Goal: Information Seeking & Learning: Learn about a topic

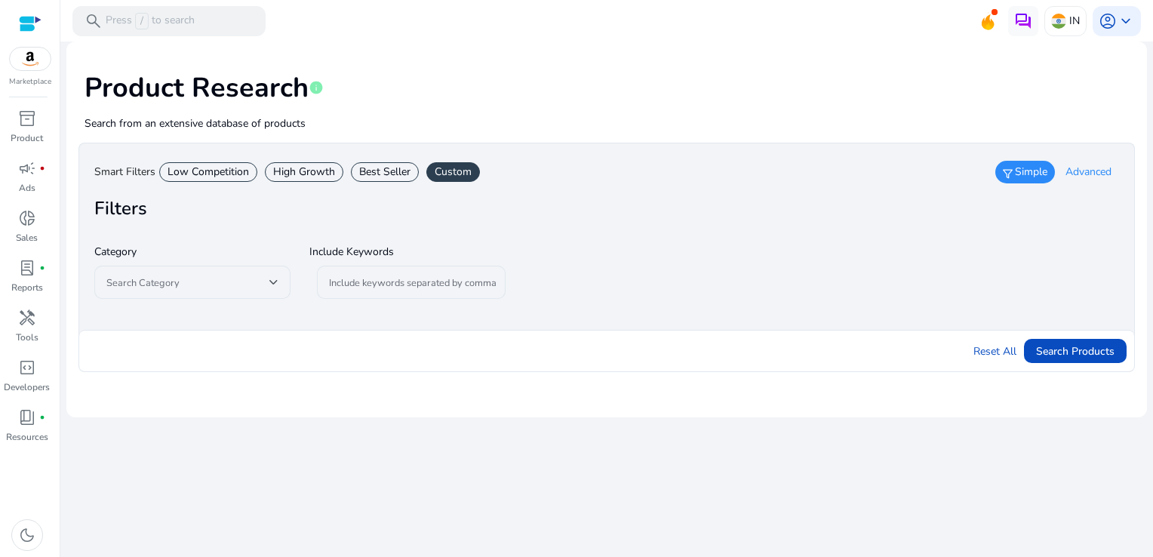
click at [1087, 167] on span "Advanced" at bounding box center [1088, 171] width 46 height 15
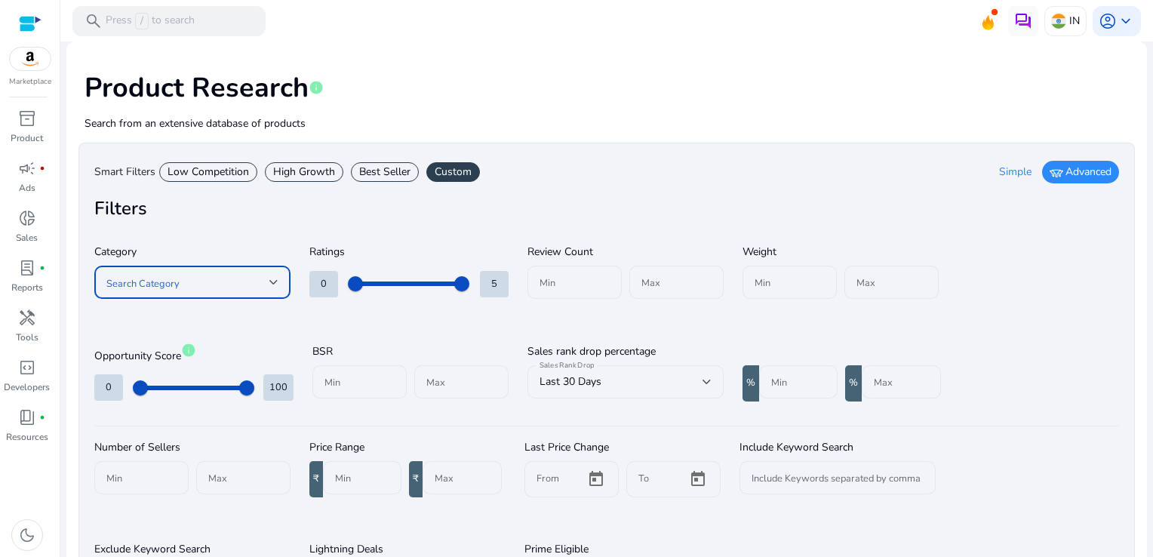
click at [274, 283] on div at bounding box center [273, 282] width 9 height 6
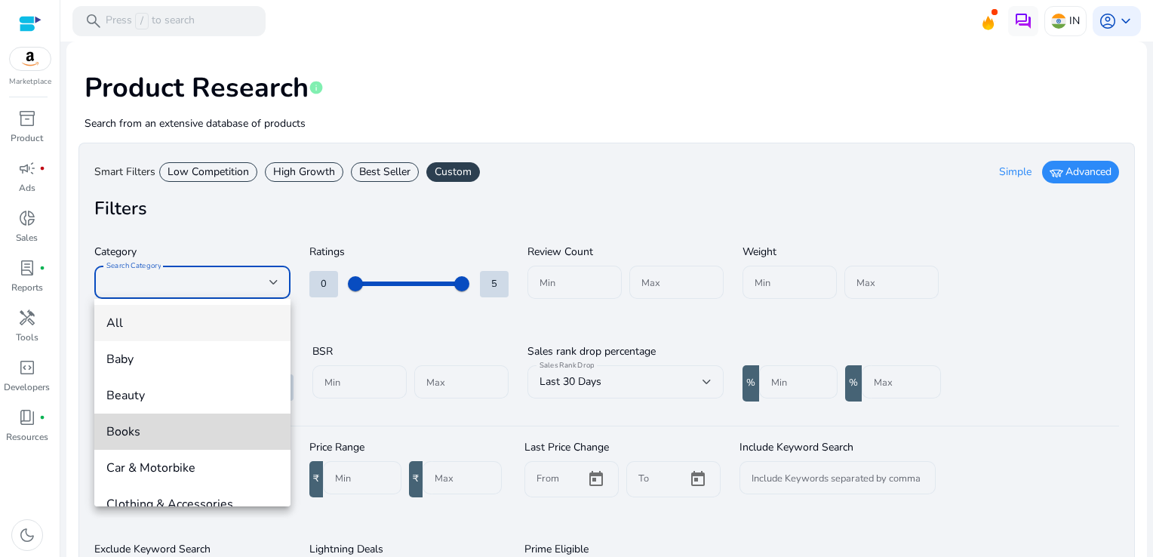
click at [197, 417] on mat-option "Books" at bounding box center [192, 431] width 196 height 36
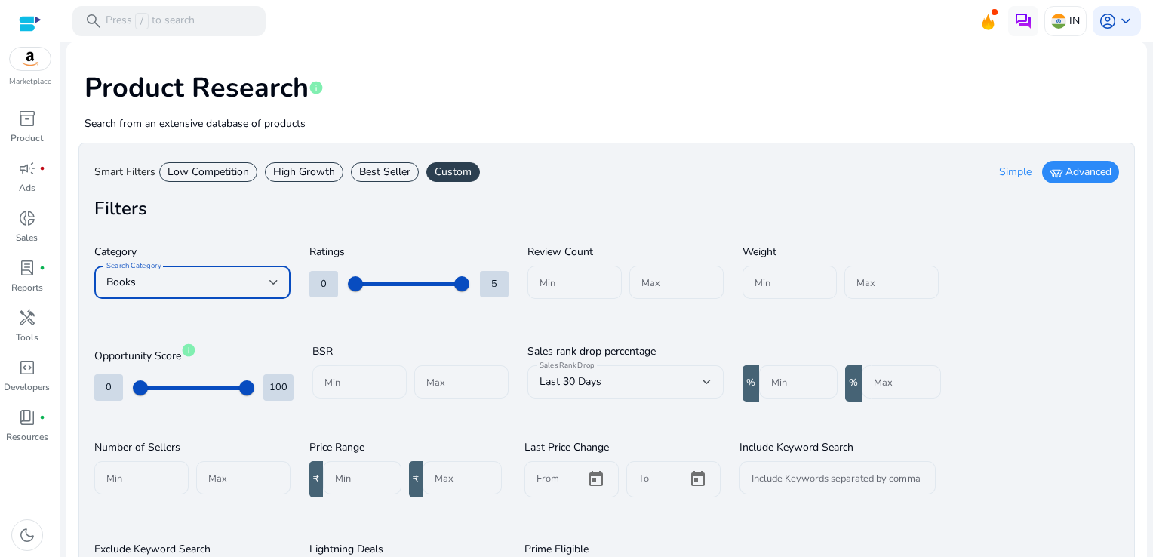
click at [345, 392] on div at bounding box center [359, 381] width 70 height 33
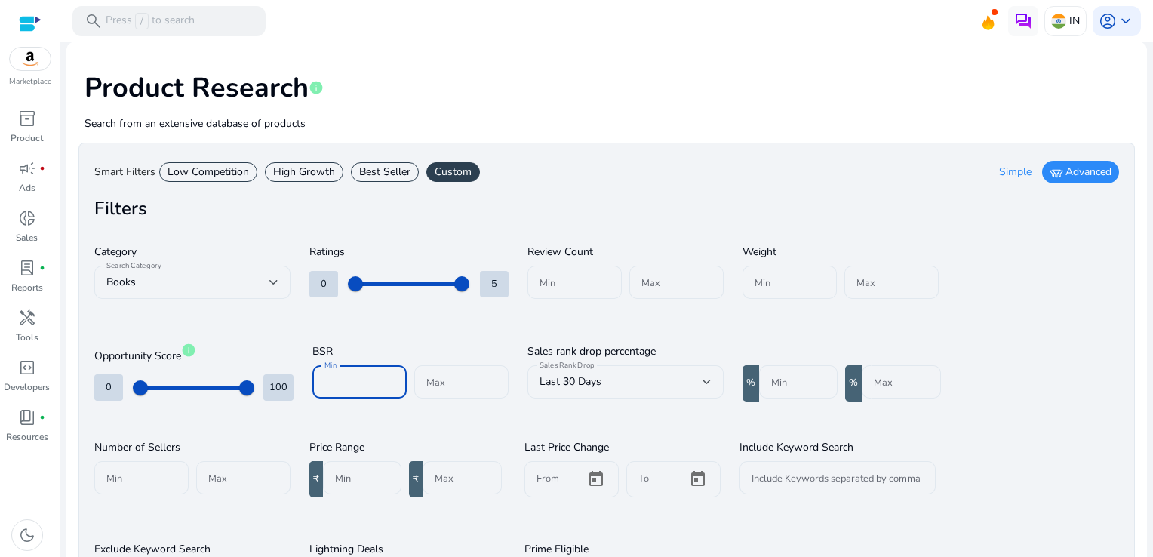
click at [336, 383] on input "Min" at bounding box center [359, 381] width 70 height 17
type input "*****"
click at [436, 373] on input "Max" at bounding box center [461, 381] width 70 height 17
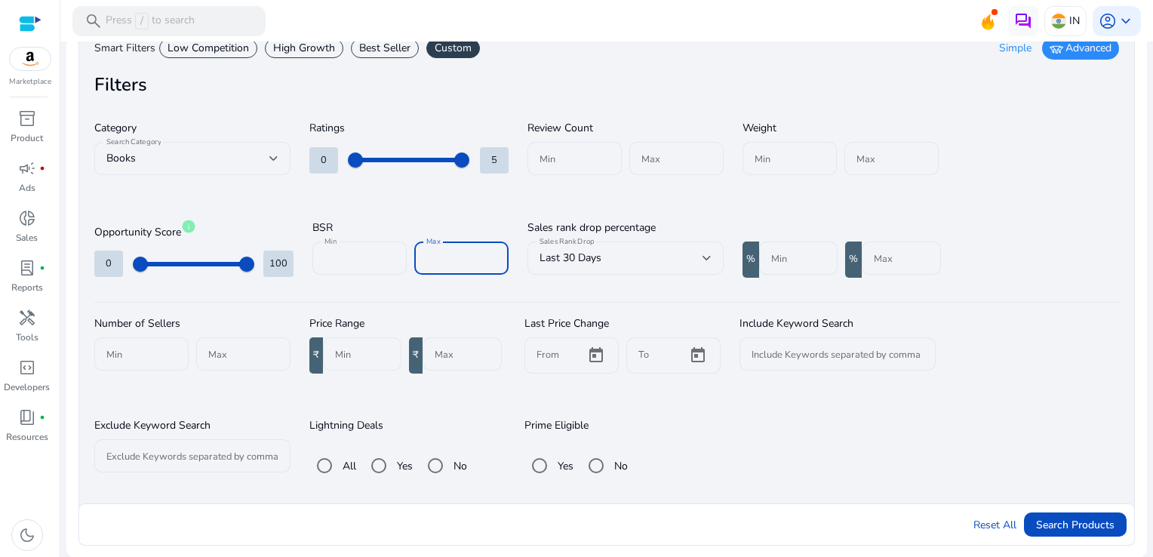
type input "*****"
click at [336, 352] on input "Min" at bounding box center [362, 354] width 54 height 17
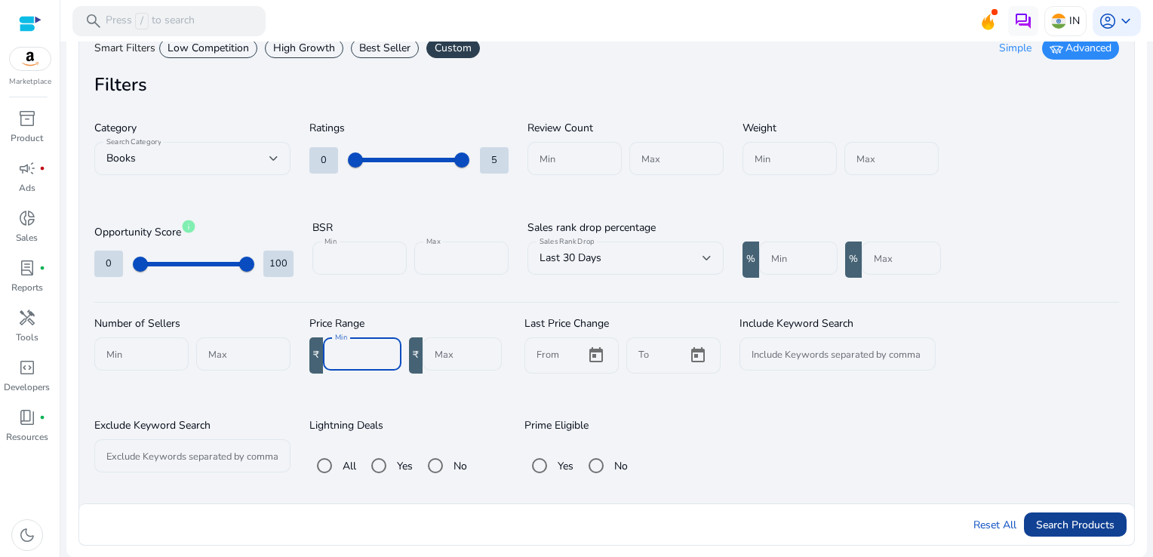
type input "***"
click at [1056, 530] on span "Search Products" at bounding box center [1075, 525] width 78 height 16
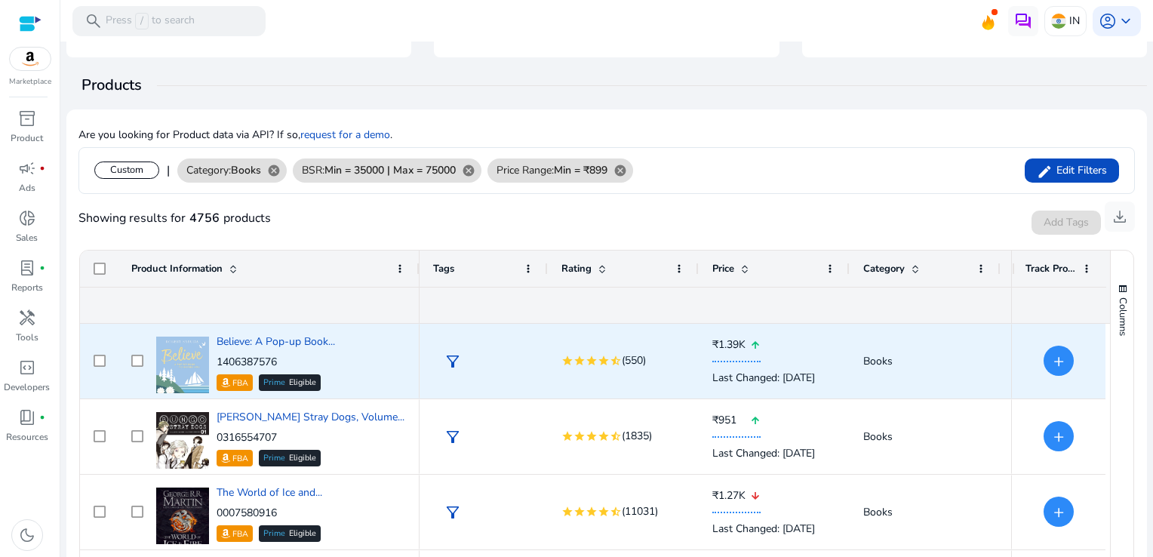
scroll to position [0, 0]
drag, startPoint x: 287, startPoint y: 360, endPoint x: 217, endPoint y: 358, distance: 69.4
click at [217, 358] on p "1406387576" at bounding box center [276, 362] width 118 height 15
copy p "1406387576"
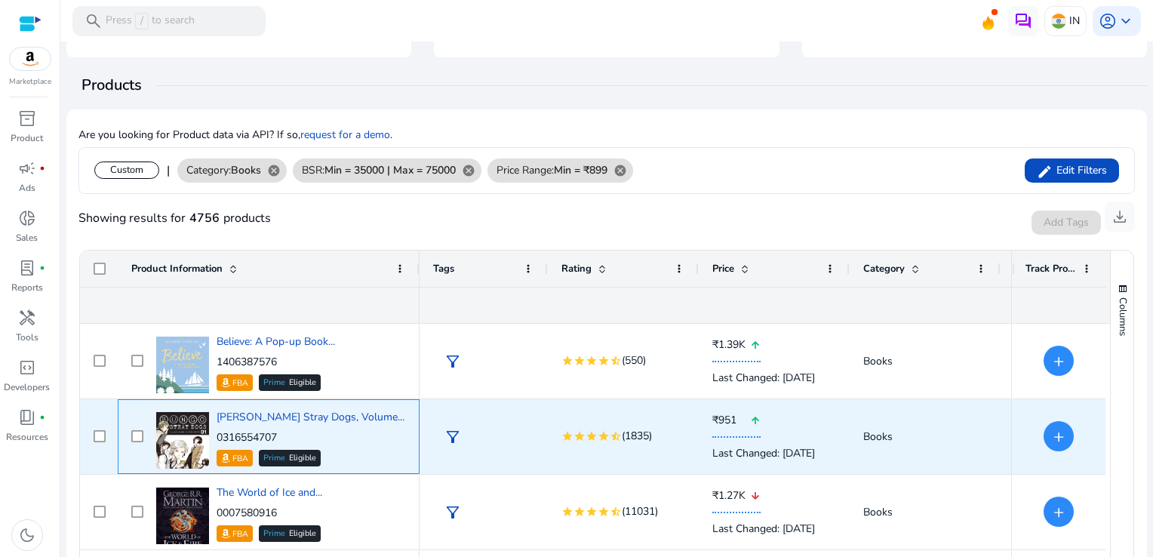
drag, startPoint x: 291, startPoint y: 435, endPoint x: 225, endPoint y: 436, distance: 66.4
click at [225, 436] on p "0316554707" at bounding box center [311, 437] width 188 height 15
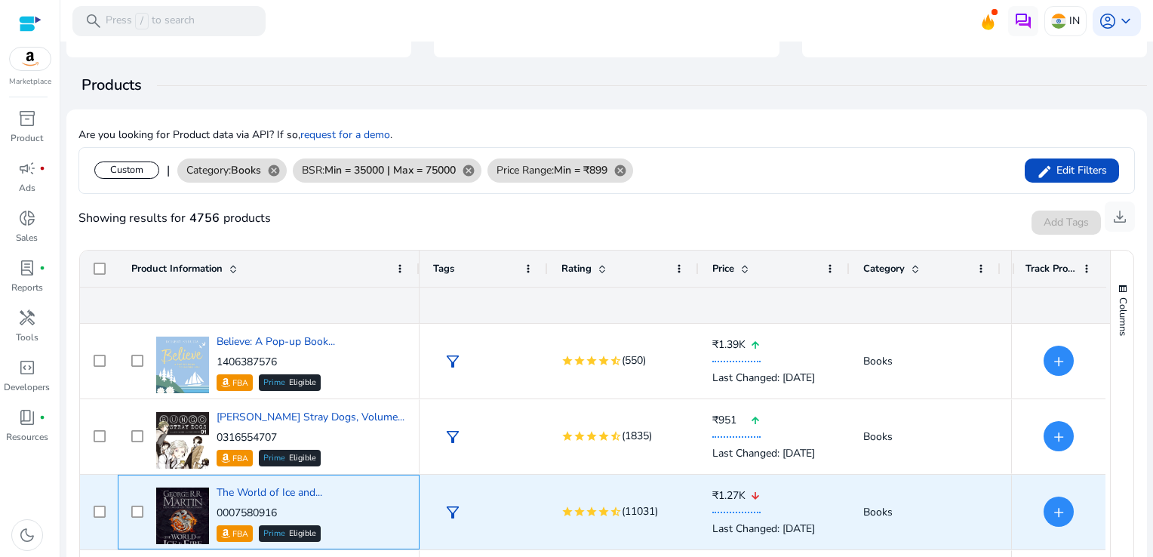
drag, startPoint x: 225, startPoint y: 436, endPoint x: 361, endPoint y: 484, distance: 143.9
click at [361, 484] on div "The World of Ice and... 0007580916 FBA Prime Eligible" at bounding box center [279, 512] width 254 height 64
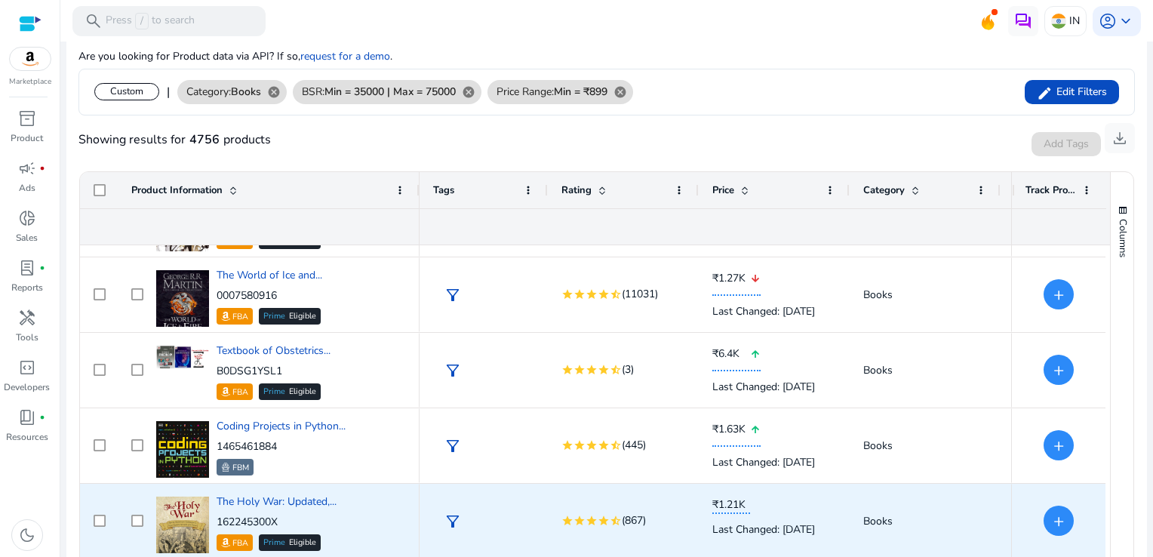
scroll to position [214, 0]
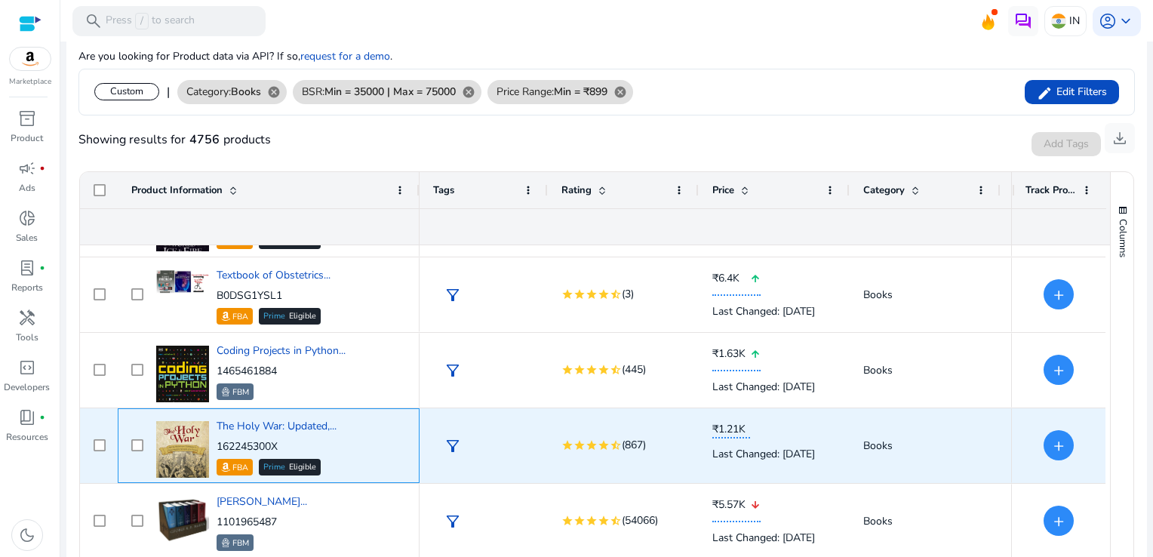
drag, startPoint x: 290, startPoint y: 442, endPoint x: 215, endPoint y: 441, distance: 74.7
click at [215, 441] on div "The Holy War: Updated,... 162245300X FBA Prime Eligible" at bounding box center [279, 445] width 254 height 64
copy p "162245300X"
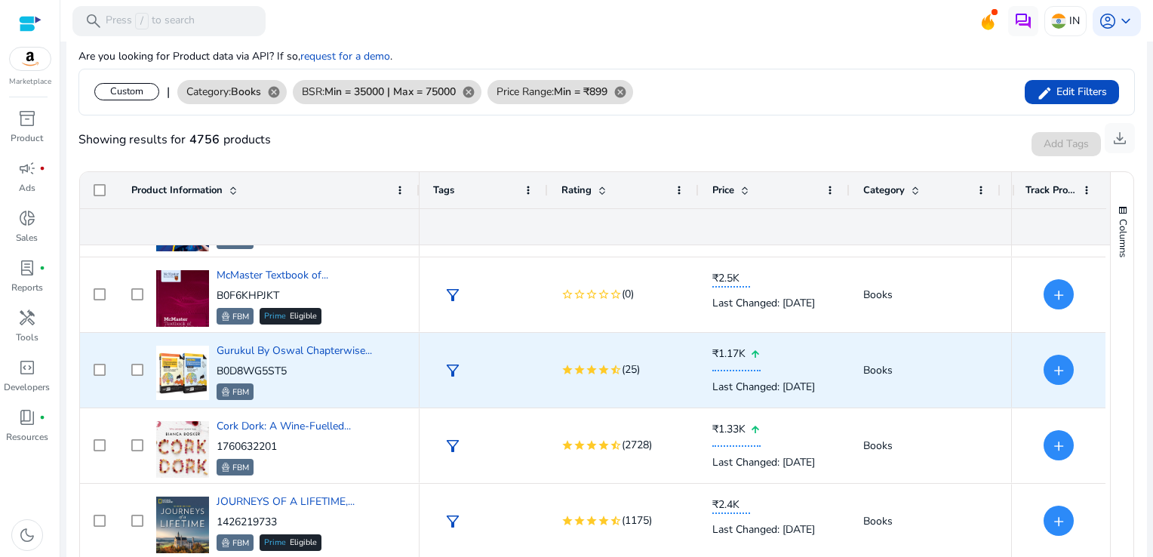
scroll to position [667, 0]
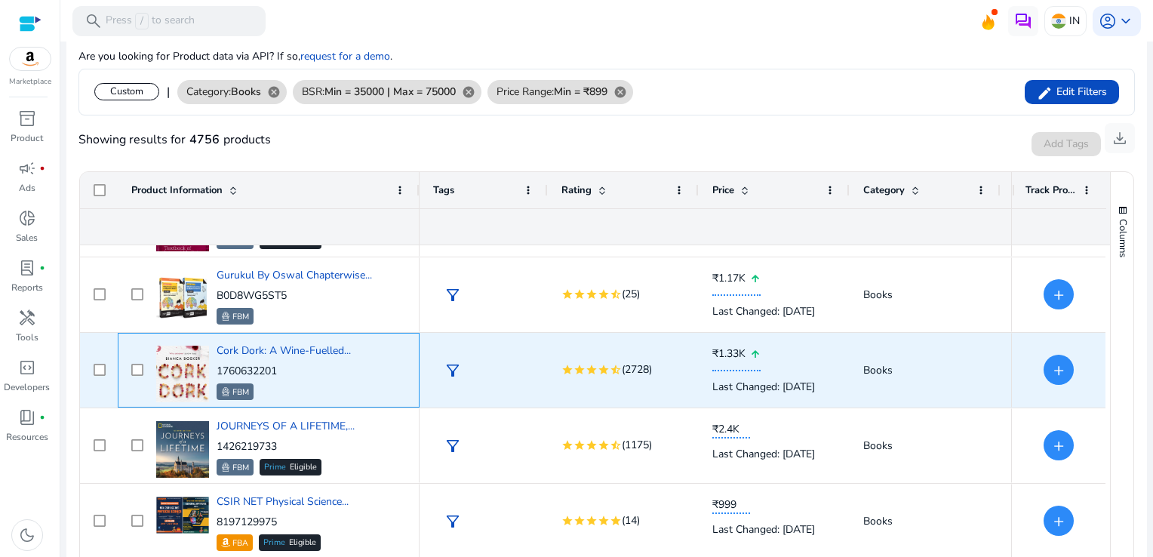
drag, startPoint x: 280, startPoint y: 365, endPoint x: 215, endPoint y: 370, distance: 65.1
click at [215, 370] on div "Cork Dork: A Wine-Fuelled... 1760632201 FBM" at bounding box center [279, 370] width 254 height 64
copy p "1760632201"
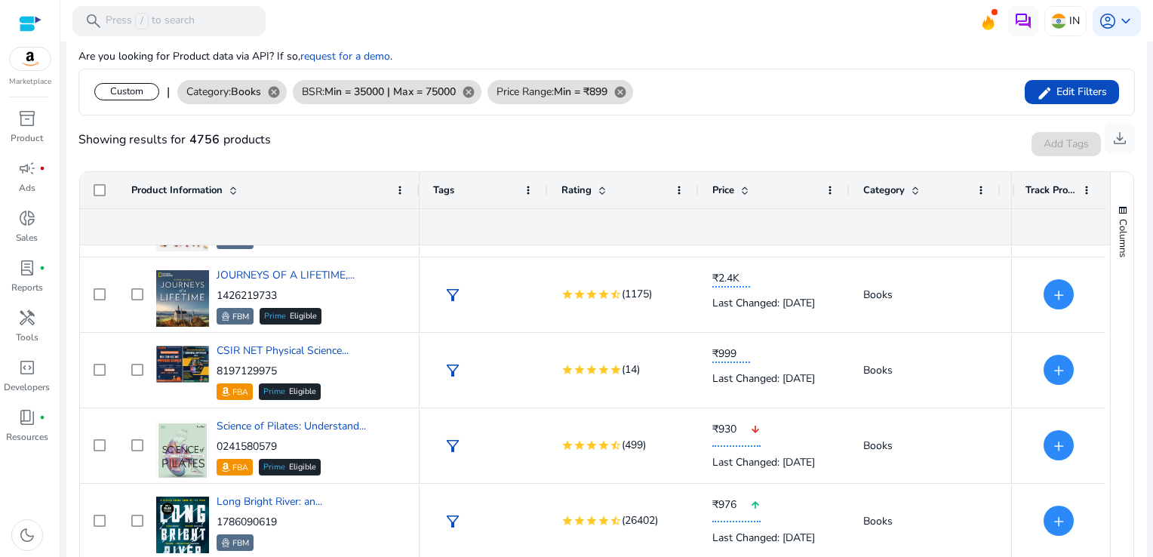
scroll to position [893, 0]
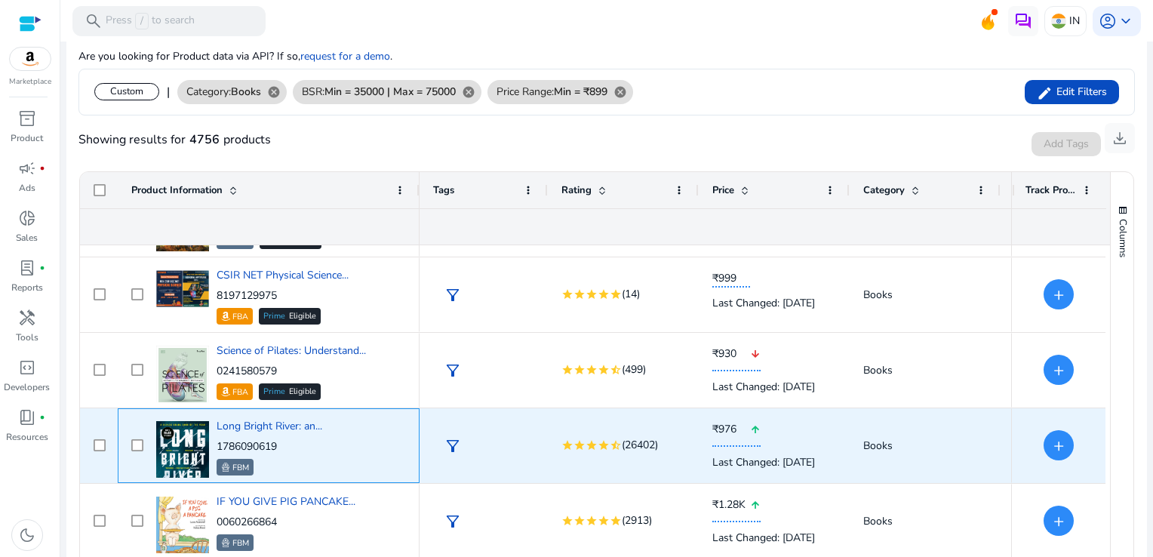
drag, startPoint x: 279, startPoint y: 439, endPoint x: 214, endPoint y: 441, distance: 64.9
click at [214, 441] on div "Long Bright River: an... 1786090619 FBM" at bounding box center [279, 445] width 254 height 64
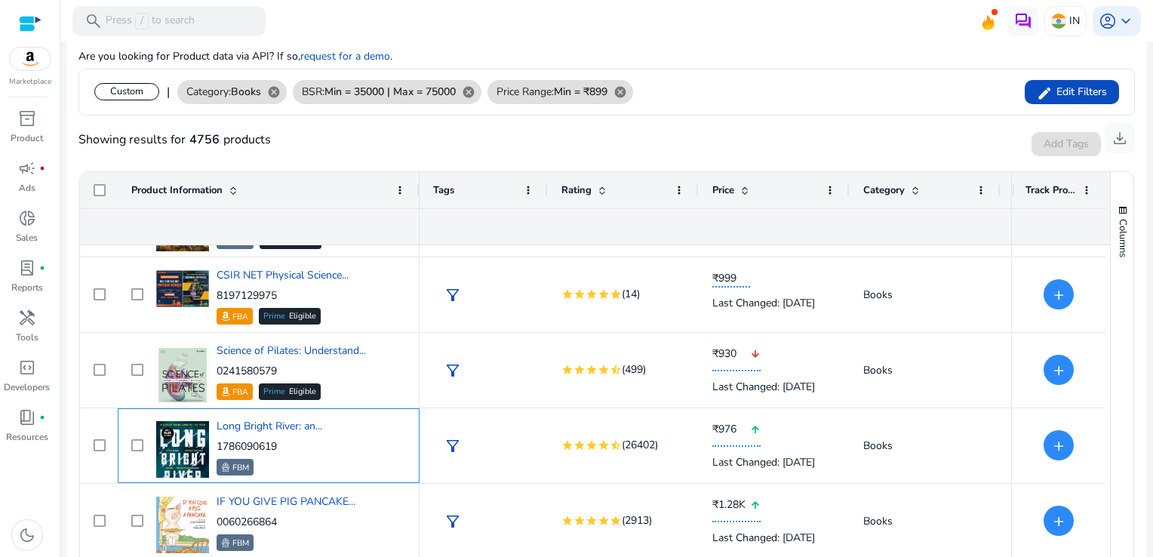
copy p "1786090619"
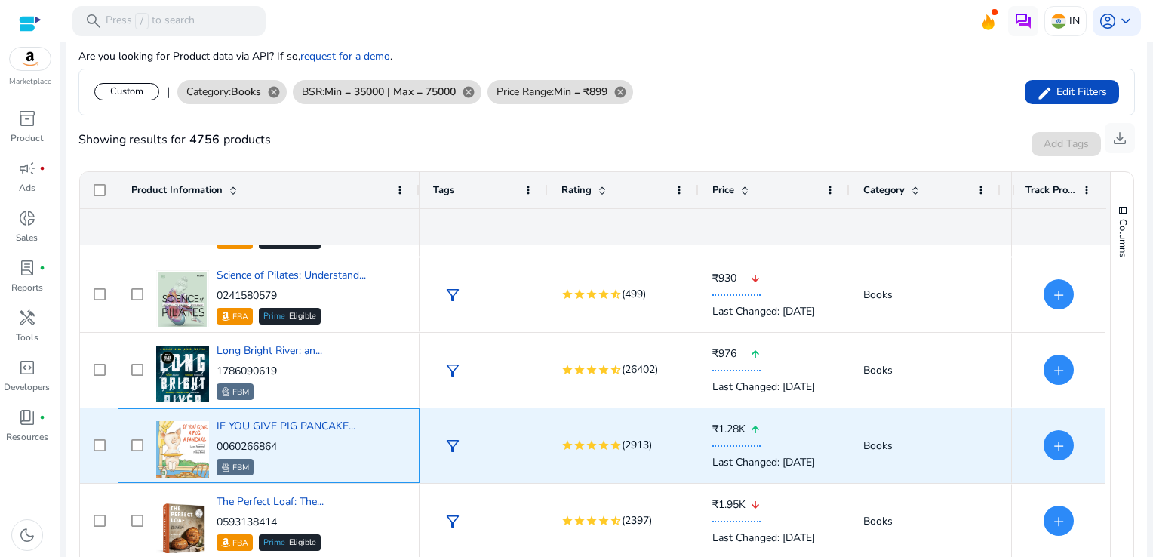
drag, startPoint x: 290, startPoint y: 448, endPoint x: 217, endPoint y: 444, distance: 74.1
click at [217, 444] on p "0060266864" at bounding box center [286, 446] width 139 height 15
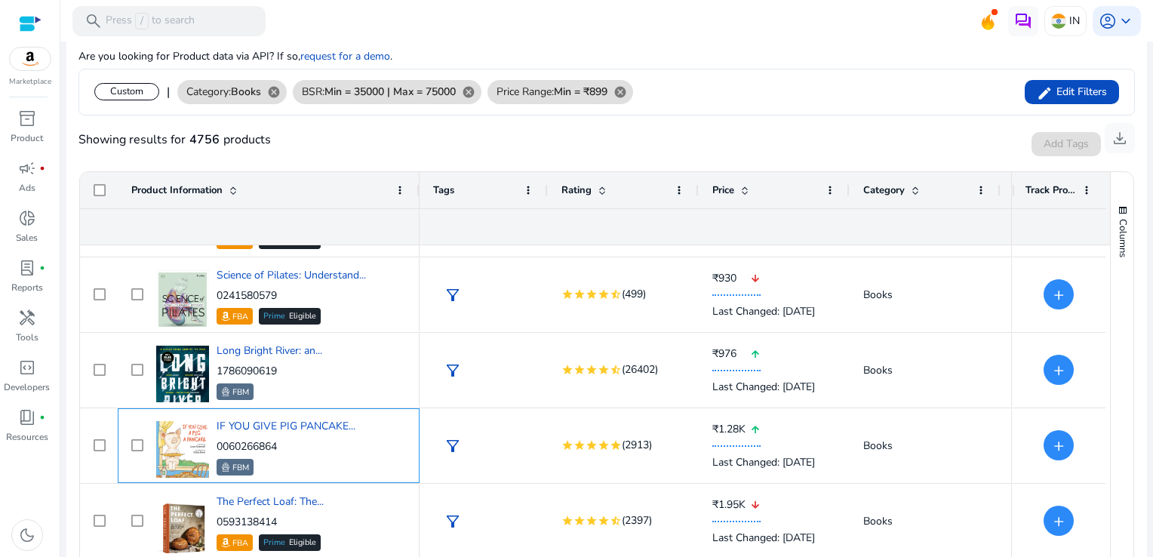
copy p "0060266864"
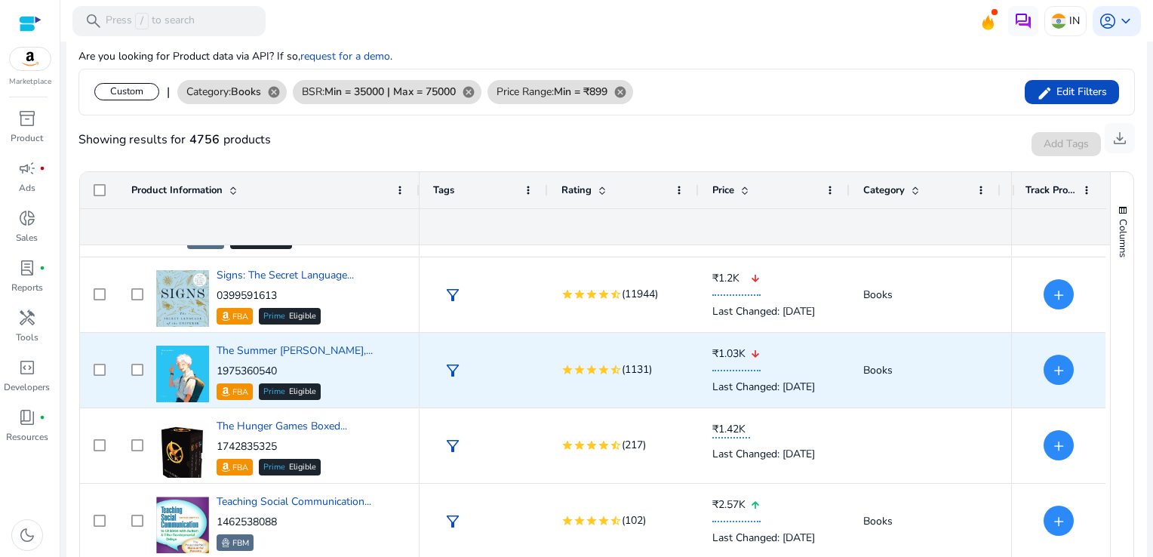
scroll to position [0, 0]
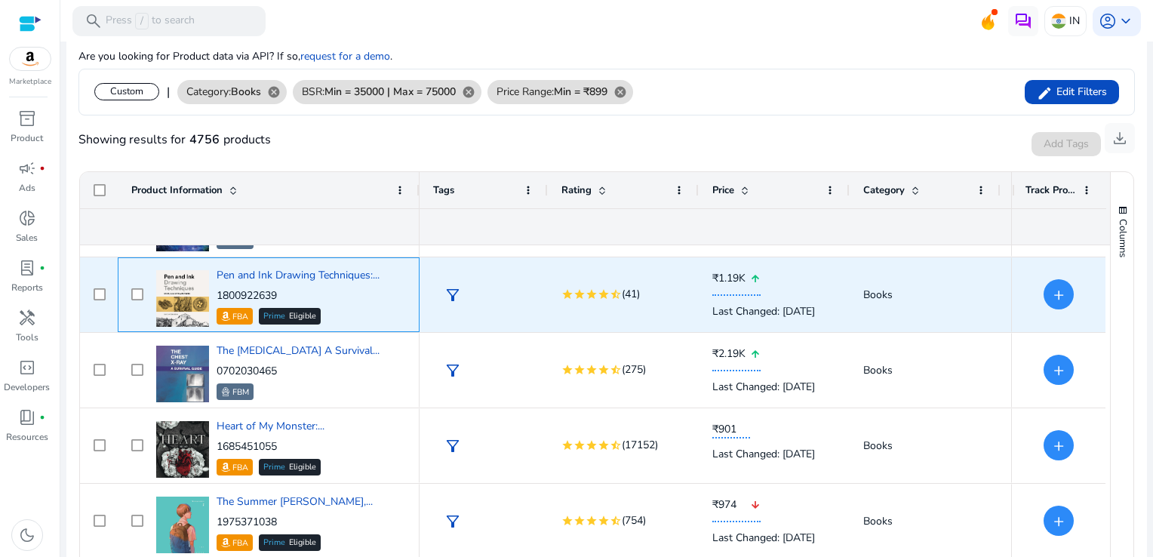
drag, startPoint x: 290, startPoint y: 290, endPoint x: 212, endPoint y: 293, distance: 78.6
click at [212, 293] on div "Pen and Ink Drawing Techniques:... 1800922639 FBA Prime Eligible" at bounding box center [279, 295] width 254 height 64
click at [298, 303] on div "1800922639 FBA Prime Eligible" at bounding box center [298, 306] width 163 height 36
drag, startPoint x: 282, startPoint y: 297, endPoint x: 212, endPoint y: 296, distance: 70.2
click at [212, 296] on div "Pen and Ink Drawing Techniques:... 1800922639 FBA Prime Eligible" at bounding box center [279, 295] width 254 height 64
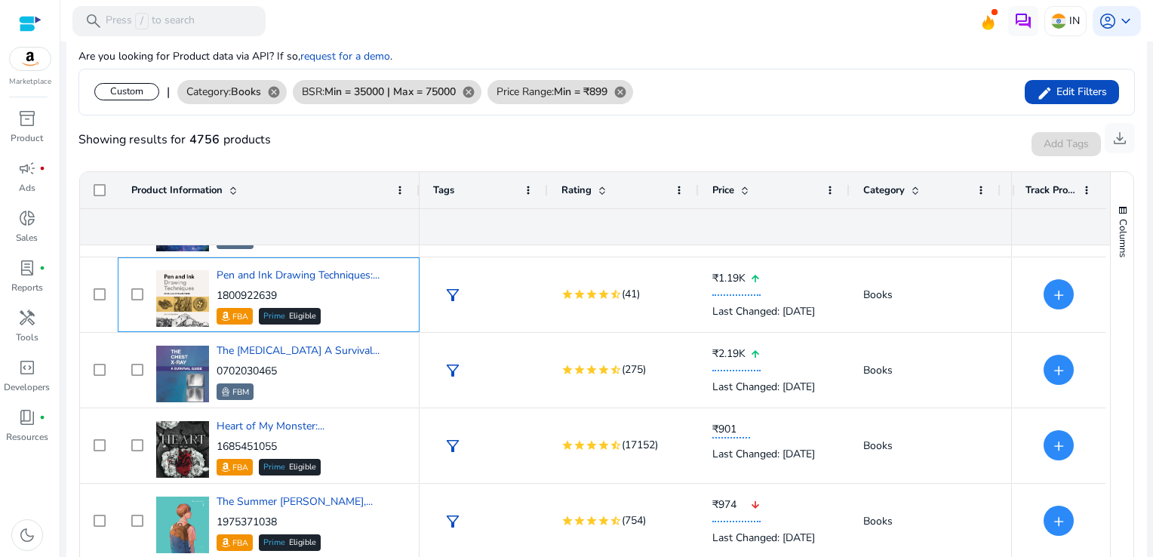
drag, startPoint x: 212, startPoint y: 296, endPoint x: 299, endPoint y: 294, distance: 86.8
click at [299, 294] on p "1800922639" at bounding box center [298, 295] width 163 height 15
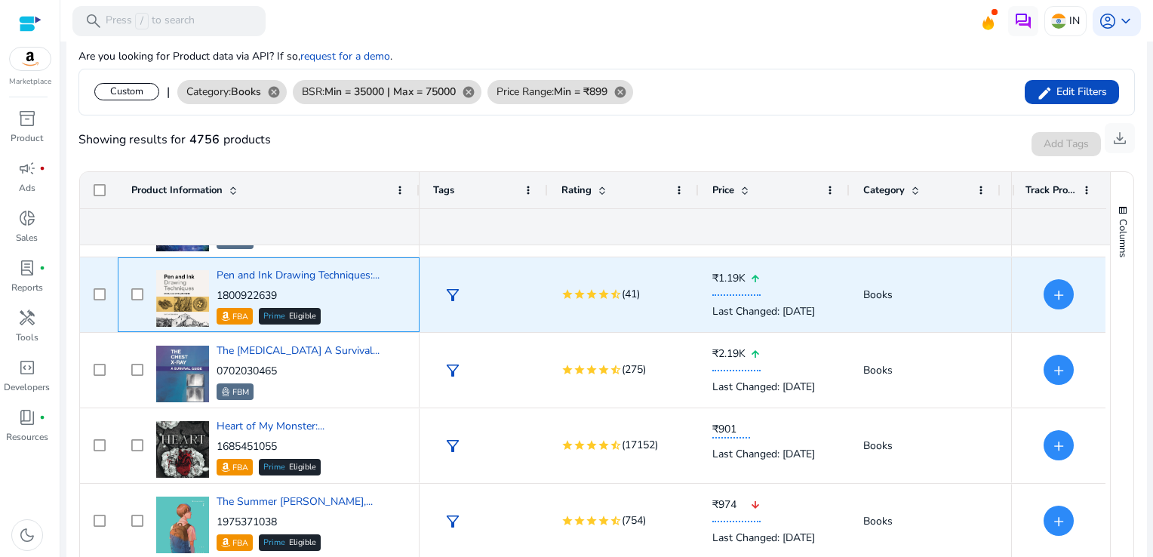
click at [288, 291] on p "1800922639" at bounding box center [298, 295] width 163 height 15
drag, startPoint x: 286, startPoint y: 291, endPoint x: 219, endPoint y: 292, distance: 67.2
click at [219, 292] on p "1800922639" at bounding box center [298, 295] width 163 height 15
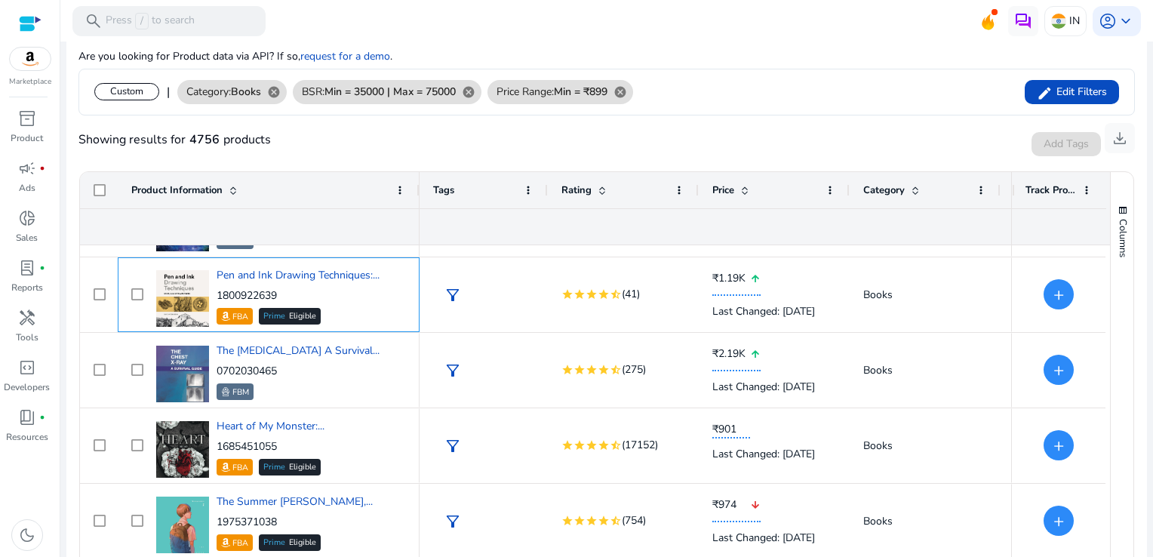
copy p "1800922639"
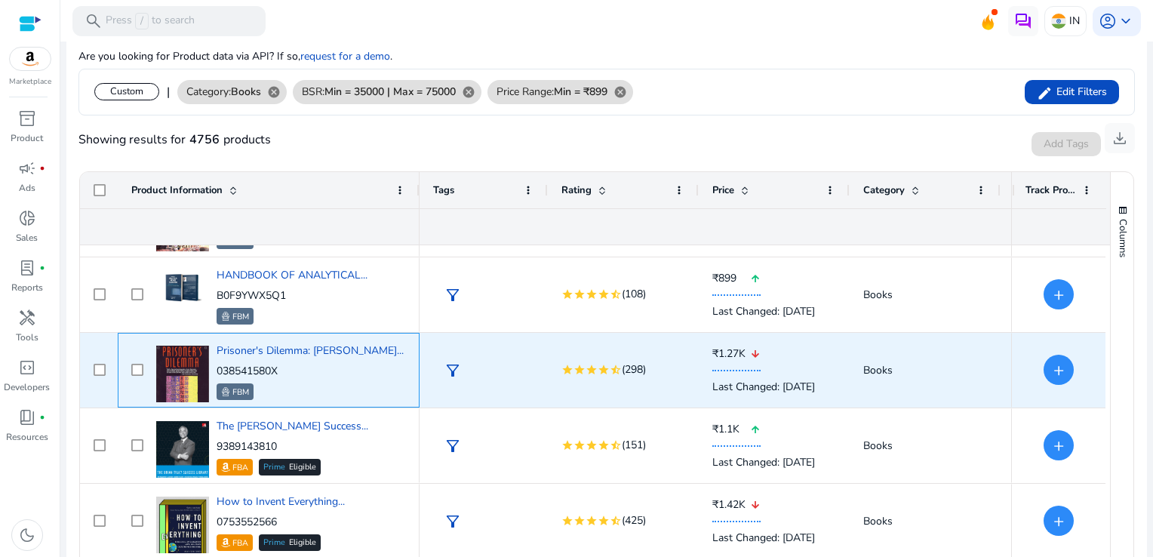
drag, startPoint x: 287, startPoint y: 373, endPoint x: 219, endPoint y: 370, distance: 67.9
click at [219, 370] on p "038541580X" at bounding box center [310, 371] width 187 height 15
copy p "038541580X"
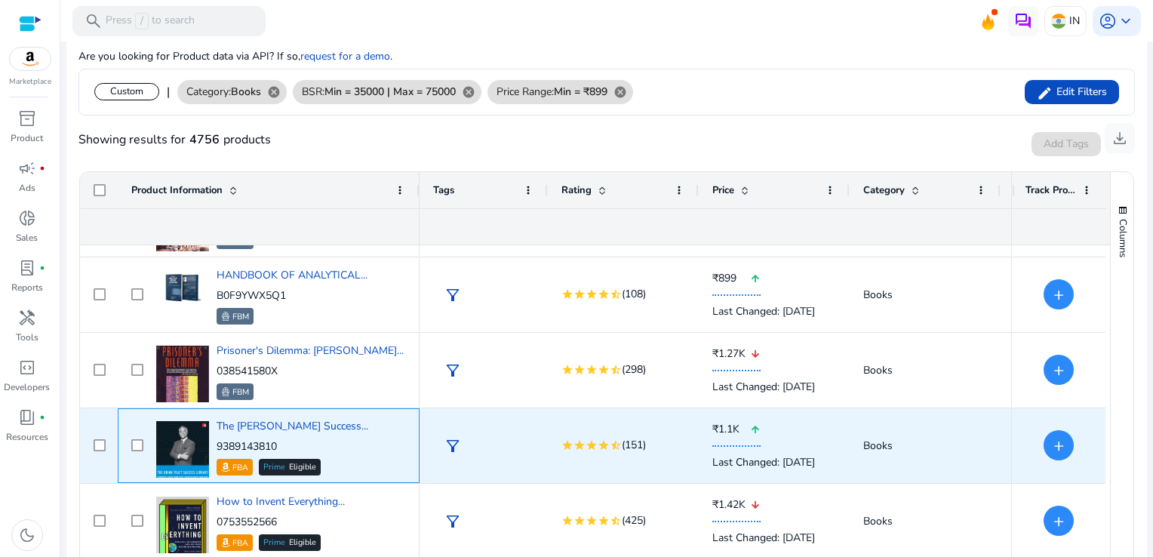
drag, startPoint x: 292, startPoint y: 441, endPoint x: 217, endPoint y: 445, distance: 74.8
click at [217, 445] on p "9389143810" at bounding box center [293, 446] width 152 height 15
copy p "9389143810"
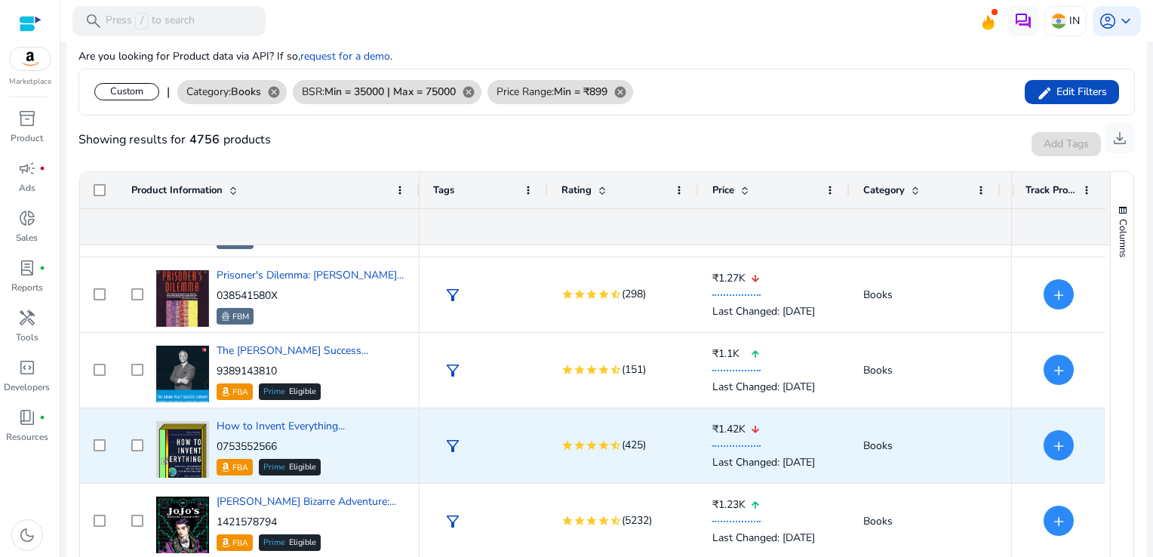
scroll to position [3459, 0]
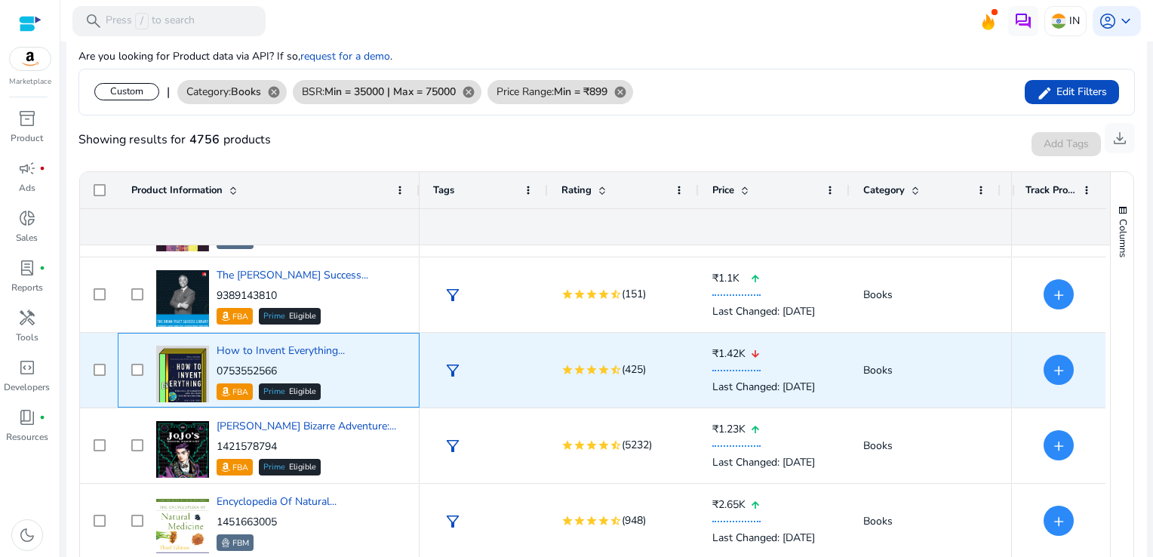
drag, startPoint x: 291, startPoint y: 367, endPoint x: 214, endPoint y: 370, distance: 77.8
click at [214, 370] on div "How to Invent Everything... 0753552566 FBA Prime Eligible" at bounding box center [279, 370] width 254 height 64
copy div "How to Invent Everything... 0753552566"
click at [405, 406] on div "How to Invent Everything... 0753552566 FBA Prime Eligible" at bounding box center [269, 370] width 302 height 75
drag, startPoint x: 296, startPoint y: 367, endPoint x: 217, endPoint y: 371, distance: 78.6
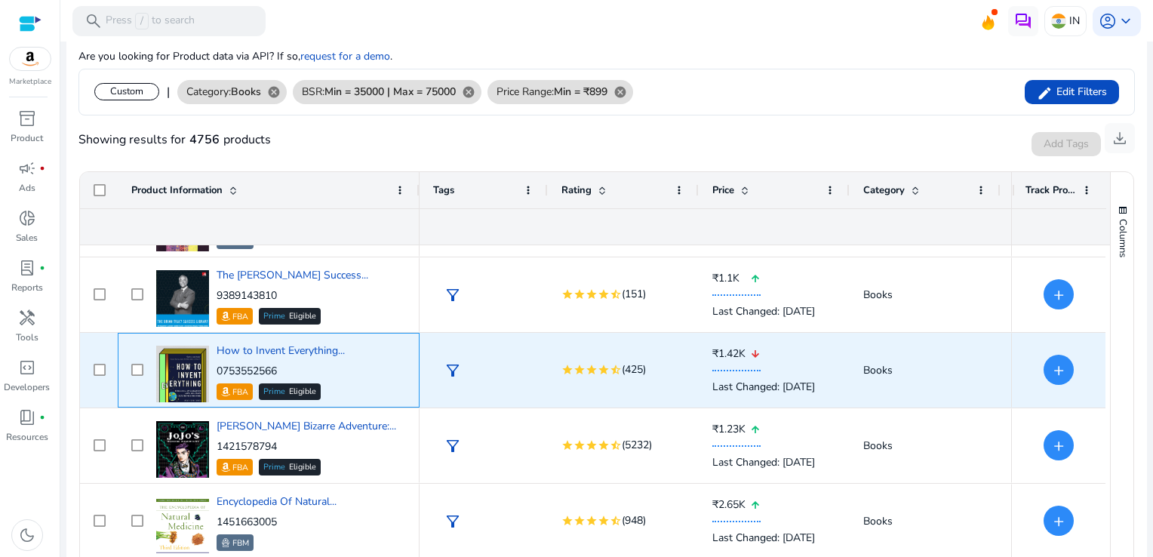
click at [217, 371] on p "0753552566" at bounding box center [281, 371] width 128 height 15
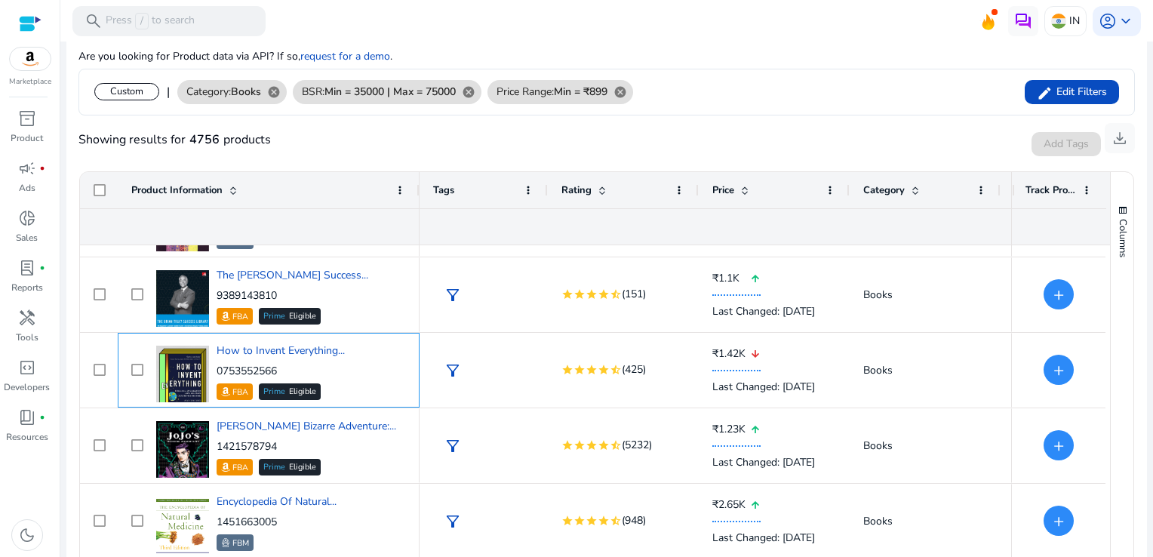
copy p "0753552566"
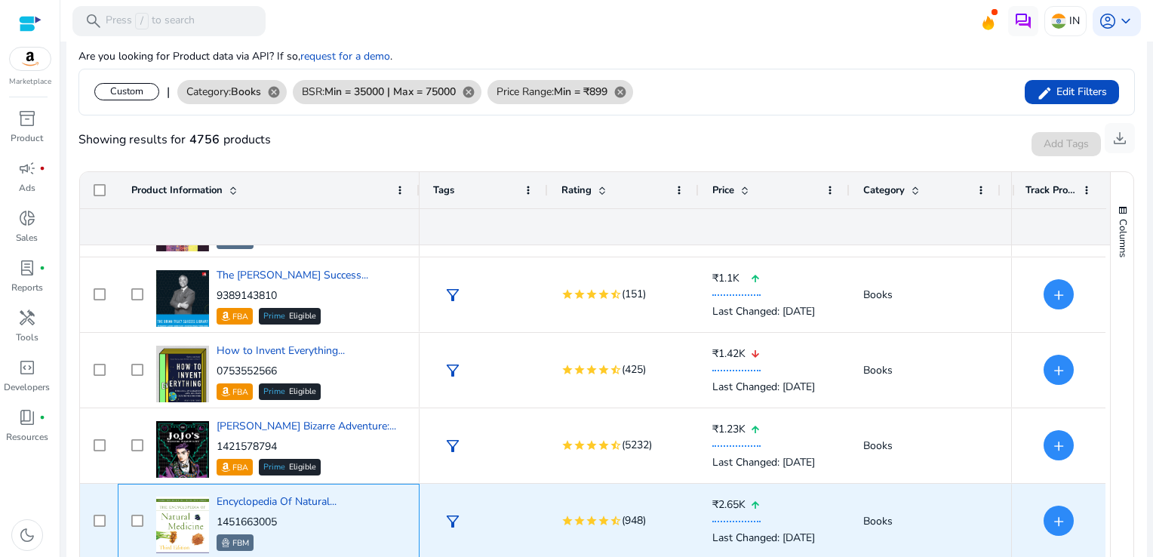
drag, startPoint x: 283, startPoint y: 523, endPoint x: 218, endPoint y: 524, distance: 64.9
click at [218, 524] on p "1451663005" at bounding box center [277, 522] width 120 height 15
click at [372, 490] on div "Encyclopedia Of Natural... 1451663005 FBM" at bounding box center [279, 521] width 254 height 64
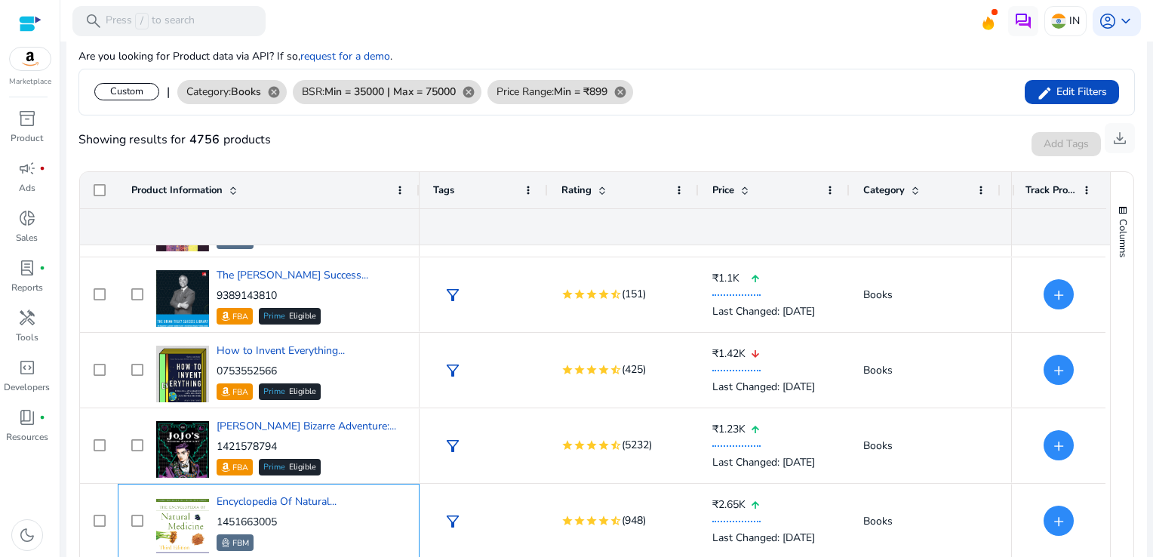
scroll to position [281, 0]
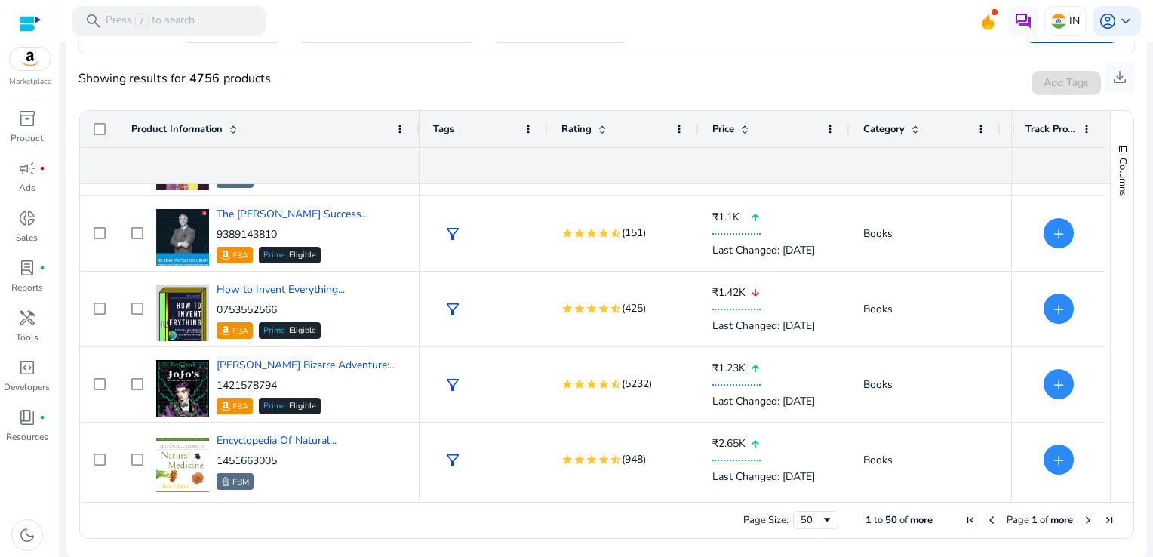
click at [1086, 518] on span "Next Page" at bounding box center [1088, 520] width 12 height 12
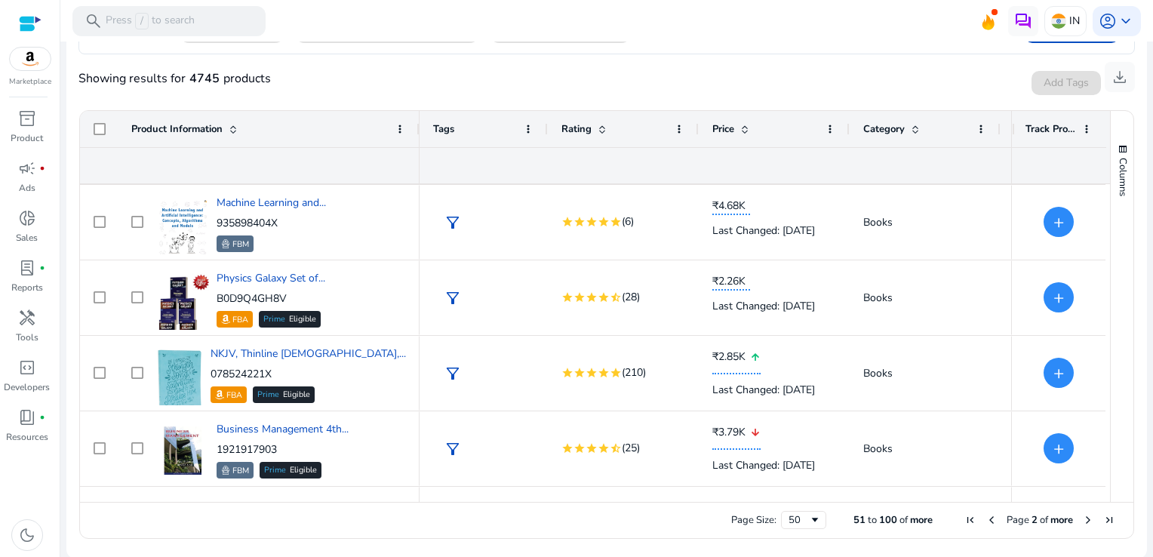
scroll to position [632, 0]
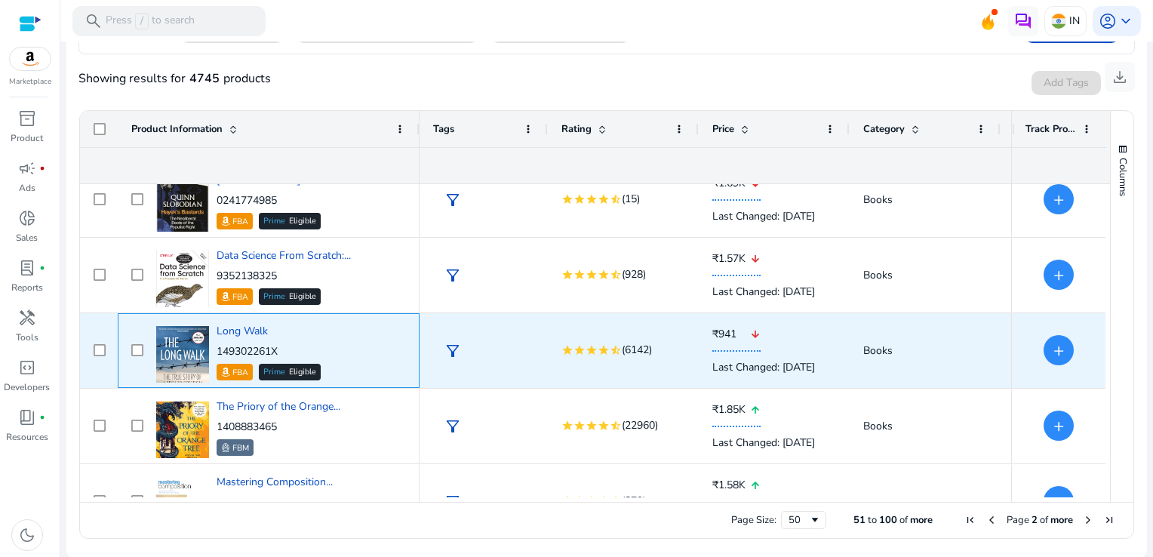
drag, startPoint x: 287, startPoint y: 347, endPoint x: 217, endPoint y: 345, distance: 69.4
click at [217, 345] on p "149302261X" at bounding box center [269, 351] width 104 height 15
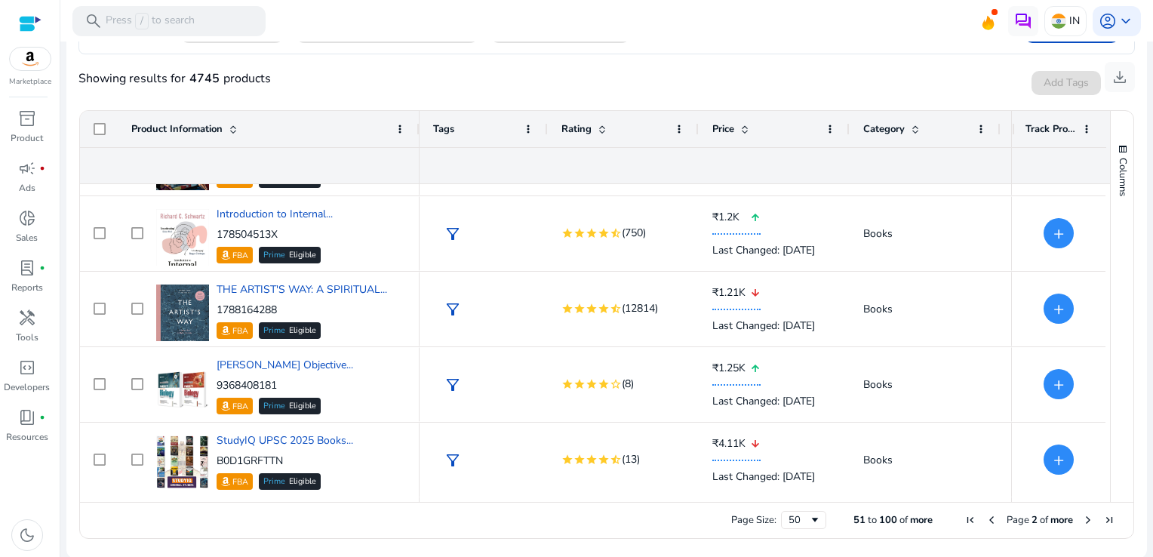
click at [1083, 518] on span "Next Page" at bounding box center [1088, 520] width 12 height 12
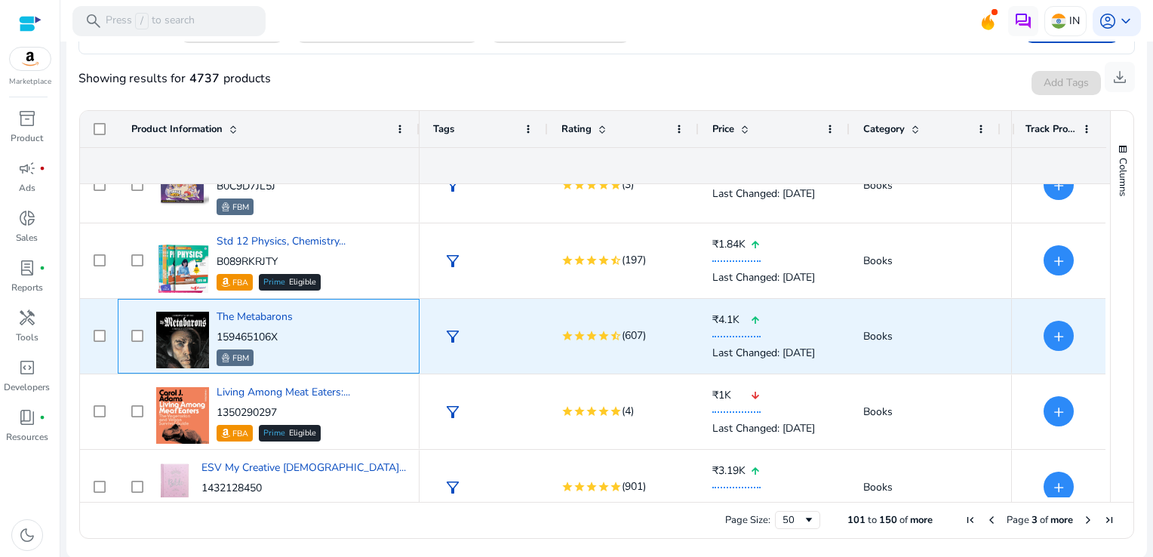
drag, startPoint x: 288, startPoint y: 330, endPoint x: 217, endPoint y: 339, distance: 71.4
click at [217, 339] on p "159465106X" at bounding box center [255, 337] width 76 height 15
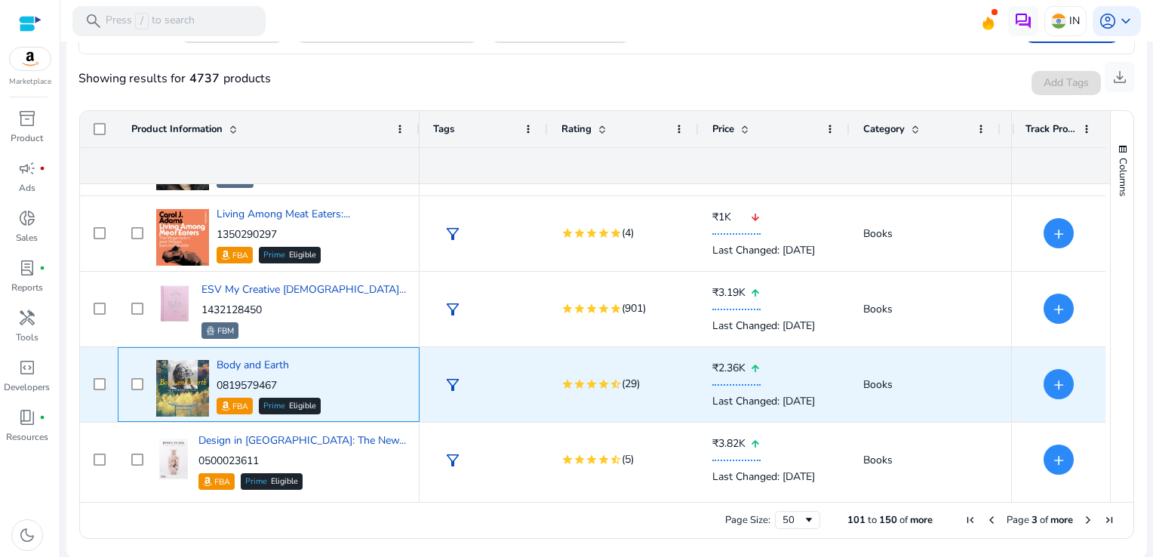
drag, startPoint x: 290, startPoint y: 386, endPoint x: 216, endPoint y: 383, distance: 74.7
click at [217, 383] on p "0819579467" at bounding box center [269, 385] width 104 height 15
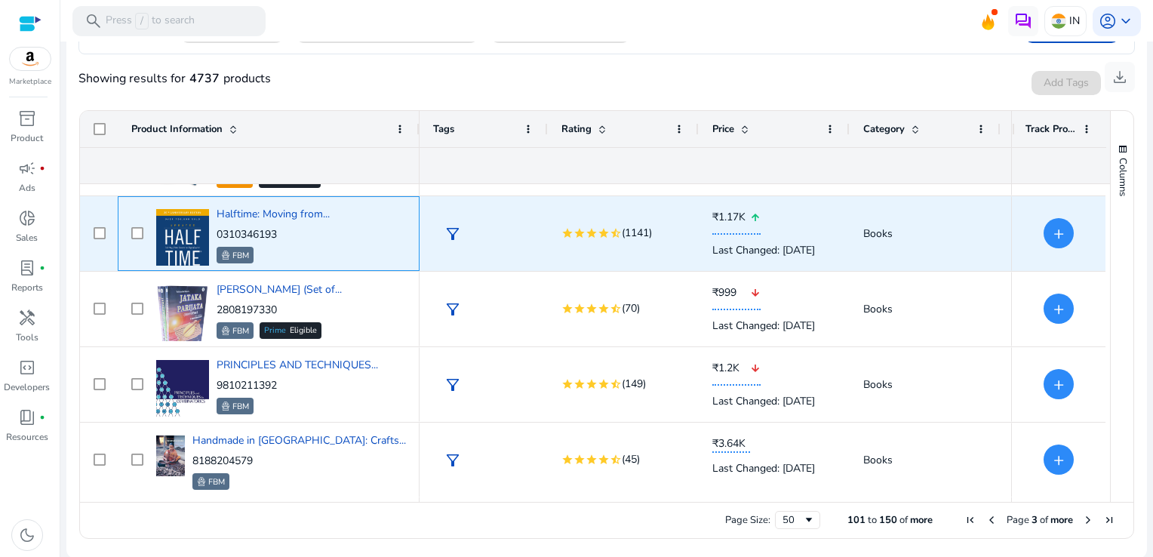
drag, startPoint x: 287, startPoint y: 225, endPoint x: 214, endPoint y: 232, distance: 73.6
click at [214, 232] on div "Halftime: Moving from... 0310346193 FBM" at bounding box center [279, 233] width 254 height 64
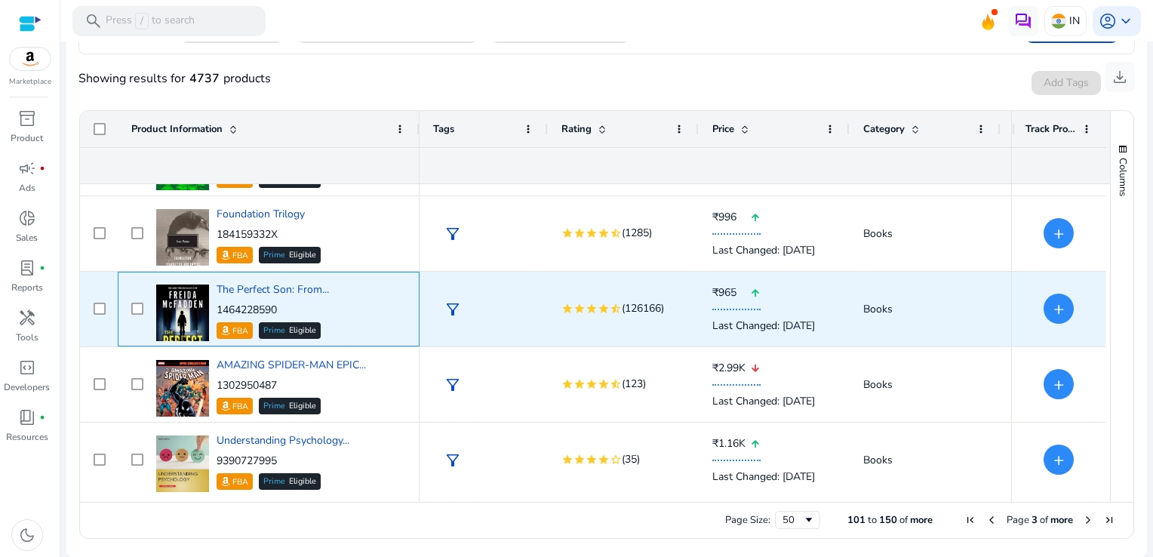
drag, startPoint x: 290, startPoint y: 306, endPoint x: 219, endPoint y: 309, distance: 71.0
click at [219, 309] on p "1464228590" at bounding box center [273, 310] width 112 height 15
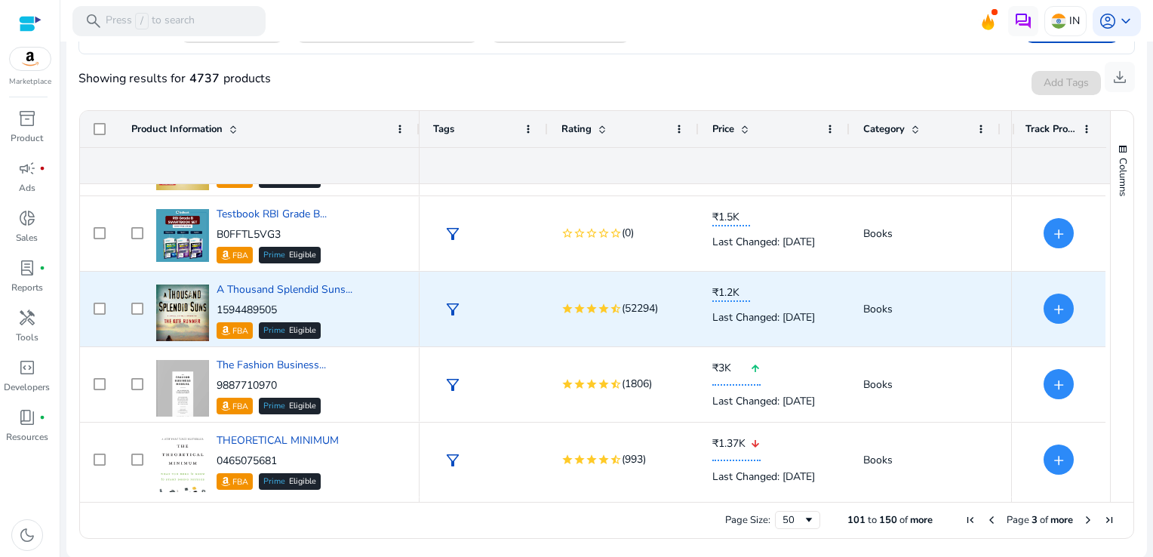
scroll to position [3459, 0]
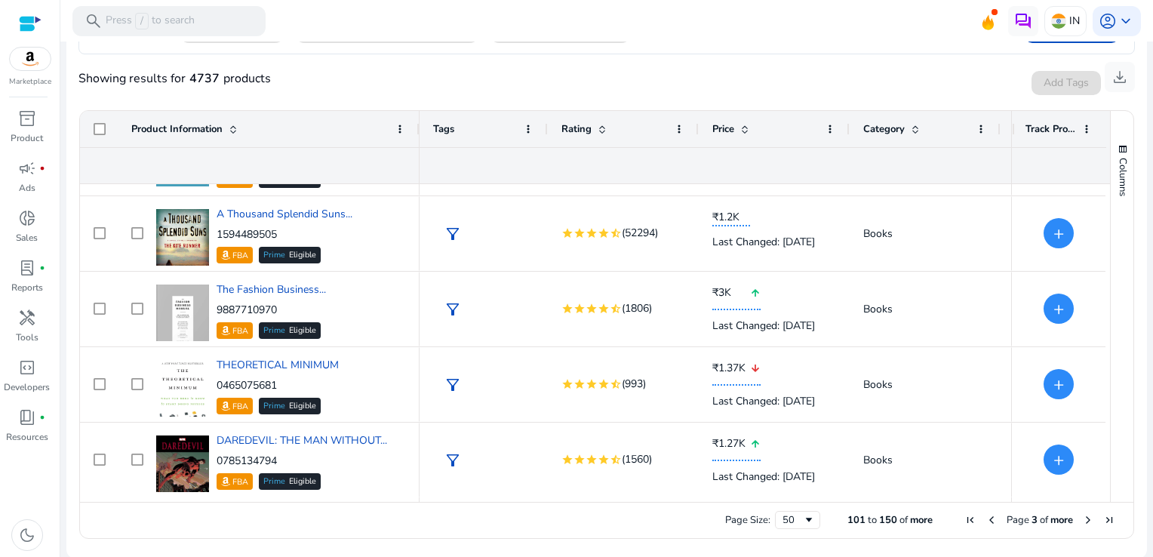
click at [1082, 518] on span "Next Page" at bounding box center [1088, 520] width 12 height 12
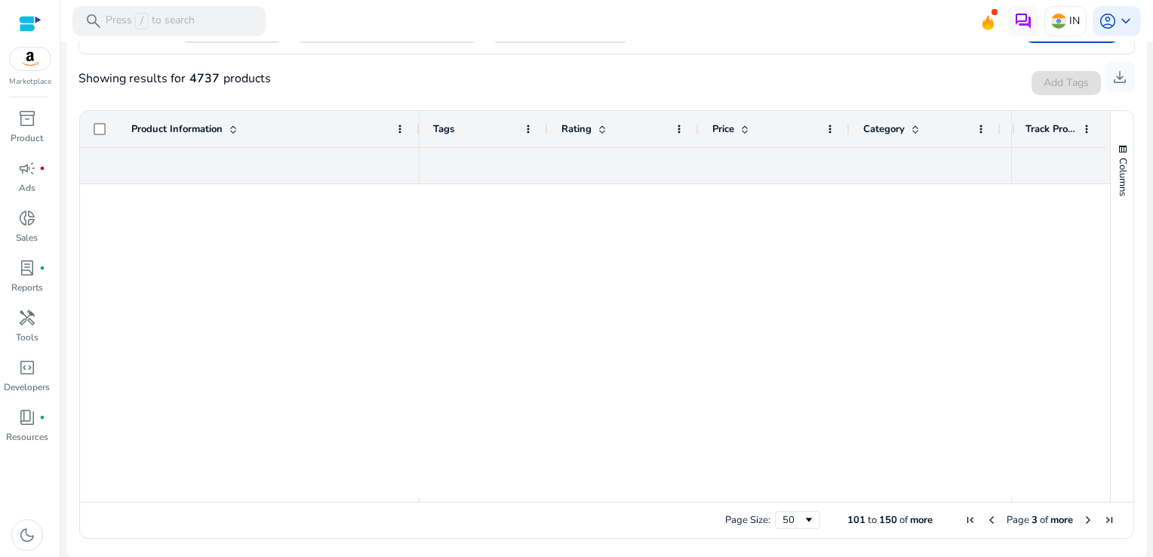
scroll to position [0, 0]
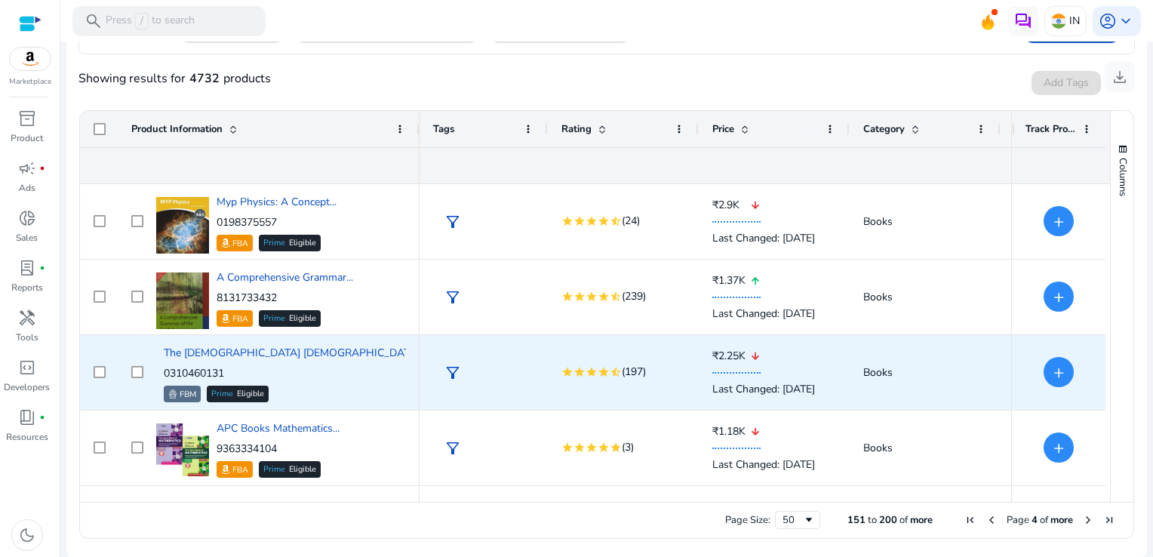
click at [384, 375] on div "The Jesus Bible Artist... 0310460131 FBM Prime Eligible" at bounding box center [279, 372] width 254 height 64
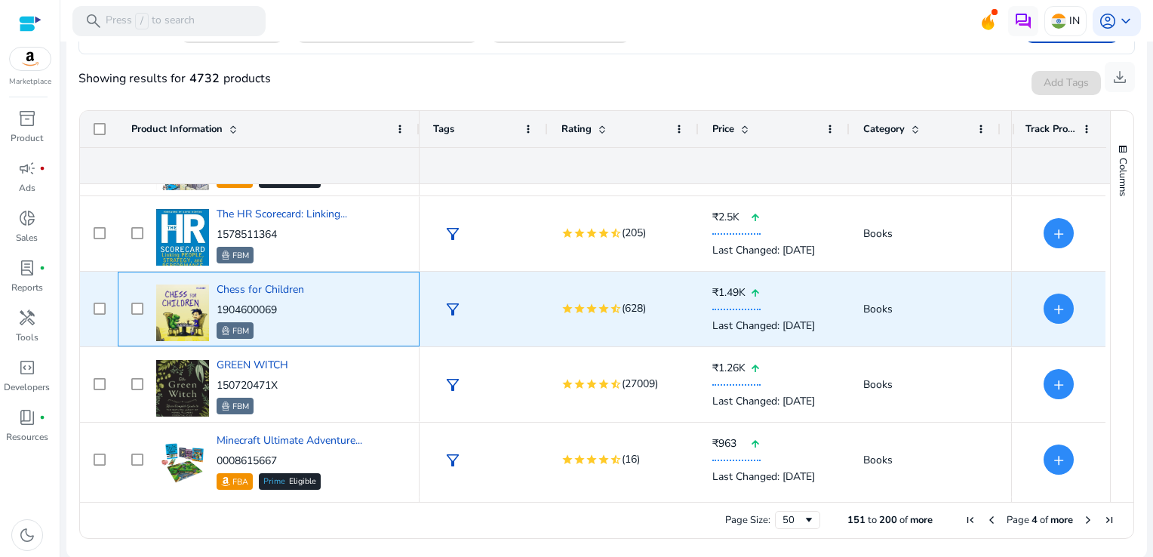
drag, startPoint x: 295, startPoint y: 301, endPoint x: 220, endPoint y: 303, distance: 75.5
click at [220, 303] on p "1904600069" at bounding box center [261, 310] width 88 height 15
drag, startPoint x: 220, startPoint y: 303, endPoint x: 336, endPoint y: 311, distance: 116.4
click at [336, 311] on div "Chess for Children 1904600069 FBM" at bounding box center [279, 309] width 254 height 64
click at [286, 315] on p "1904600069" at bounding box center [261, 310] width 88 height 15
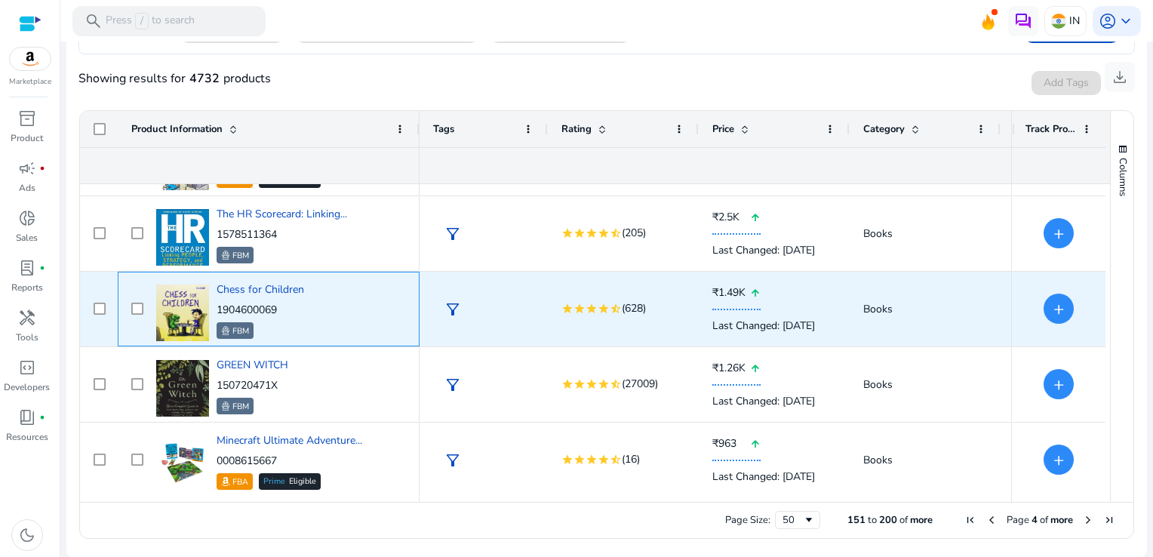
drag, startPoint x: 286, startPoint y: 312, endPoint x: 217, endPoint y: 306, distance: 68.9
click at [217, 306] on p "1904600069" at bounding box center [261, 310] width 88 height 15
copy p "1904600069"
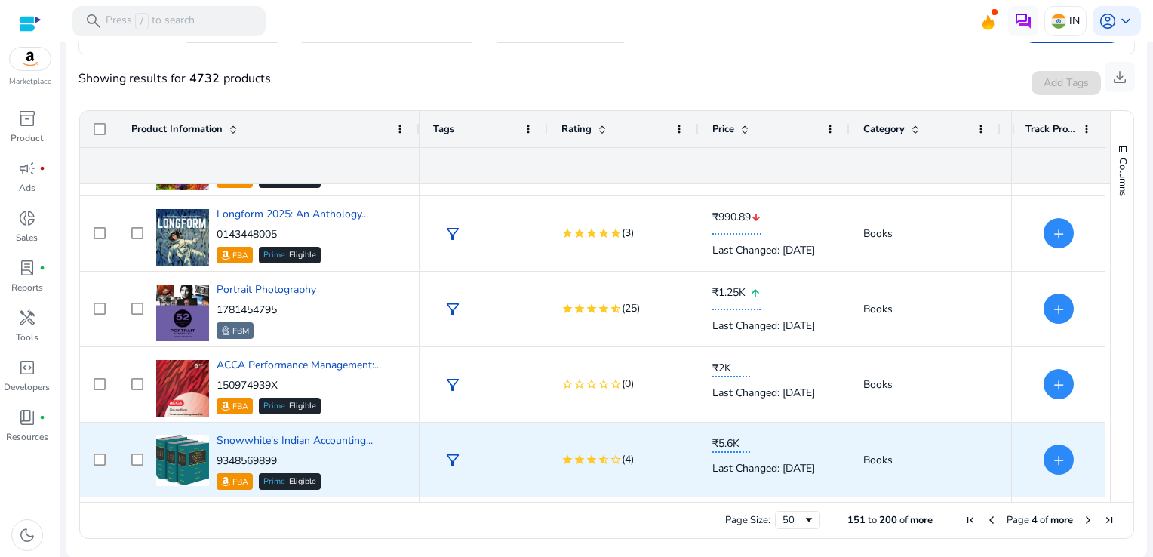
scroll to position [1120, 0]
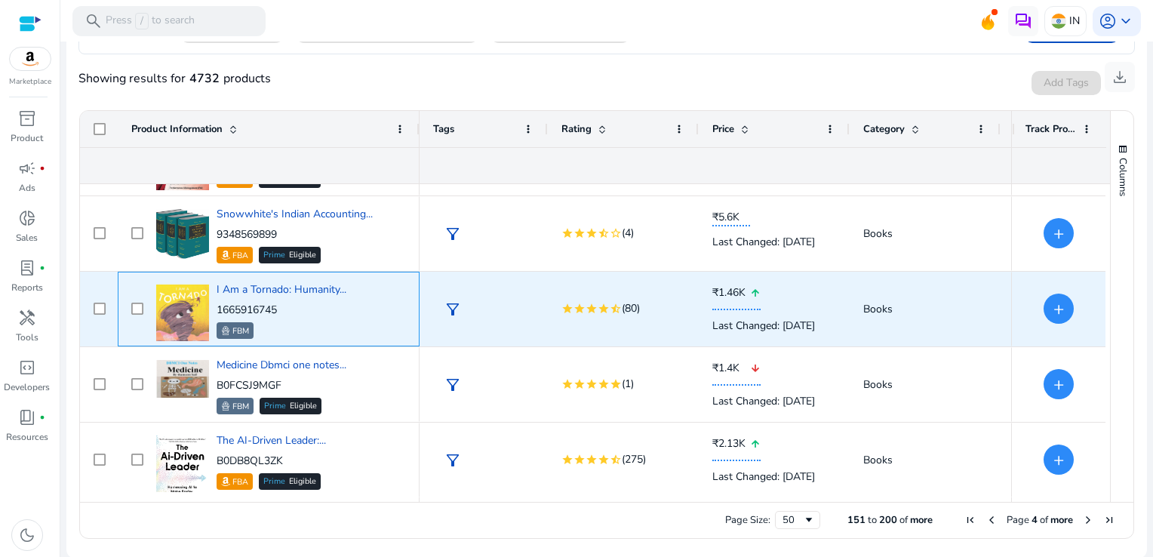
drag, startPoint x: 278, startPoint y: 311, endPoint x: 216, endPoint y: 313, distance: 61.9
click at [217, 313] on p "1665916745" at bounding box center [282, 310] width 130 height 15
copy p "1665916745"
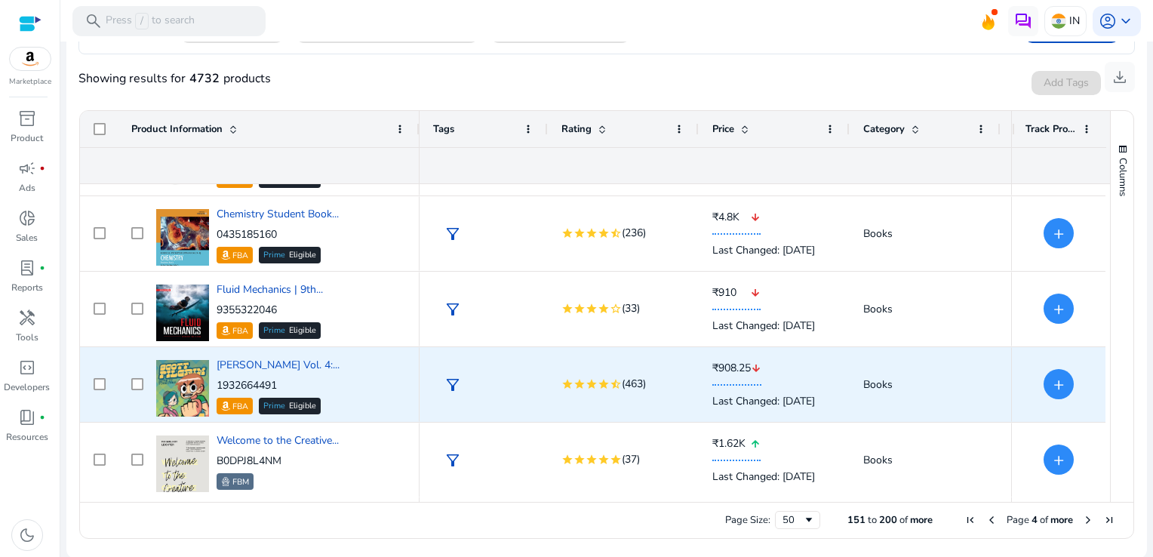
scroll to position [1723, 0]
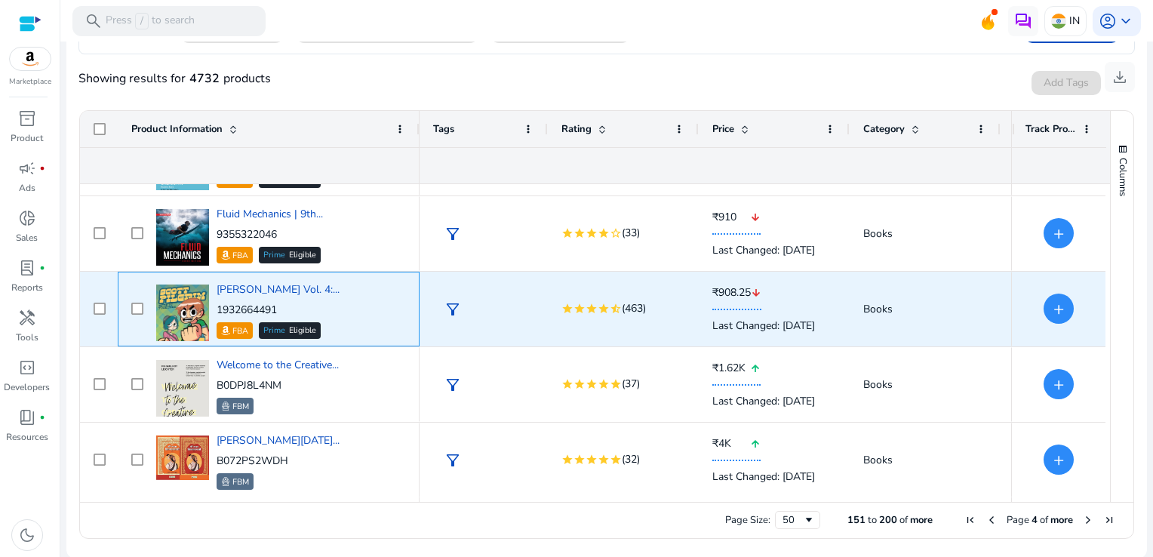
drag, startPoint x: 278, startPoint y: 309, endPoint x: 214, endPoint y: 306, distance: 63.5
click at [214, 306] on div "Scott Pilgrim Vol. 4:... 1932664491 FBA Prime Eligible" at bounding box center [279, 309] width 254 height 64
copy p "1932664491"
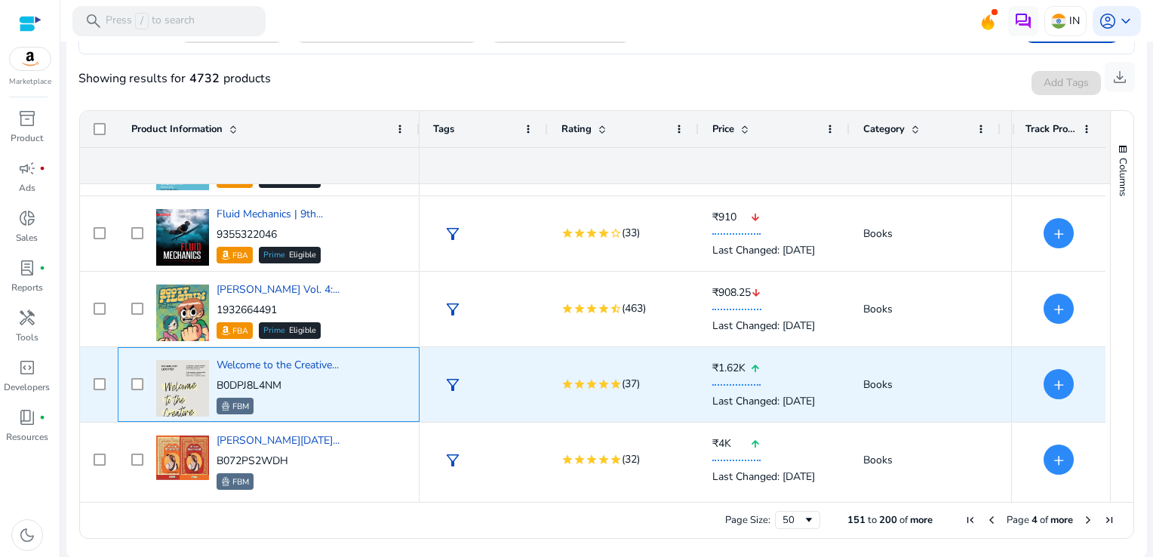
drag, startPoint x: 306, startPoint y: 385, endPoint x: 223, endPoint y: 382, distance: 82.3
click at [223, 382] on p "B0DPJ8L4NM" at bounding box center [278, 385] width 122 height 15
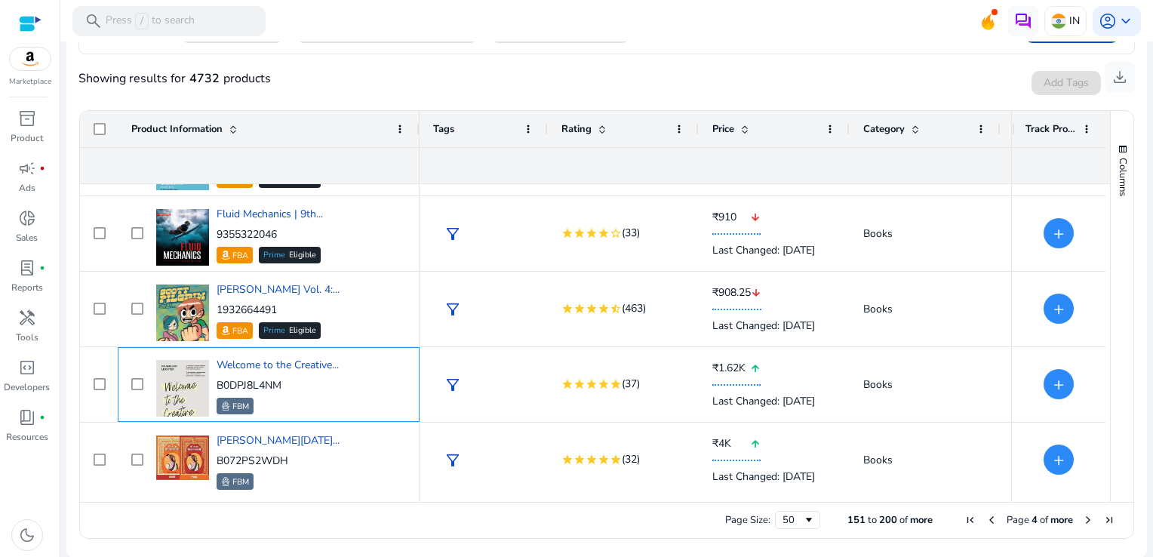
drag, startPoint x: 223, startPoint y: 382, endPoint x: 365, endPoint y: 401, distance: 143.2
click at [365, 401] on div "Welcome to the Creative... B0DPJ8L4NM FBM" at bounding box center [279, 384] width 254 height 64
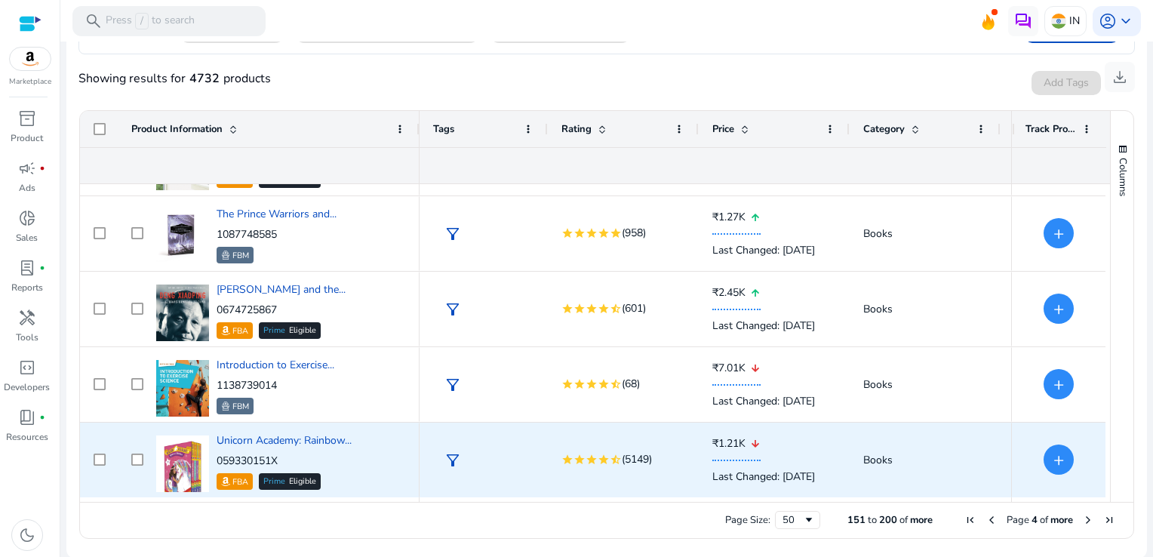
scroll to position [2402, 0]
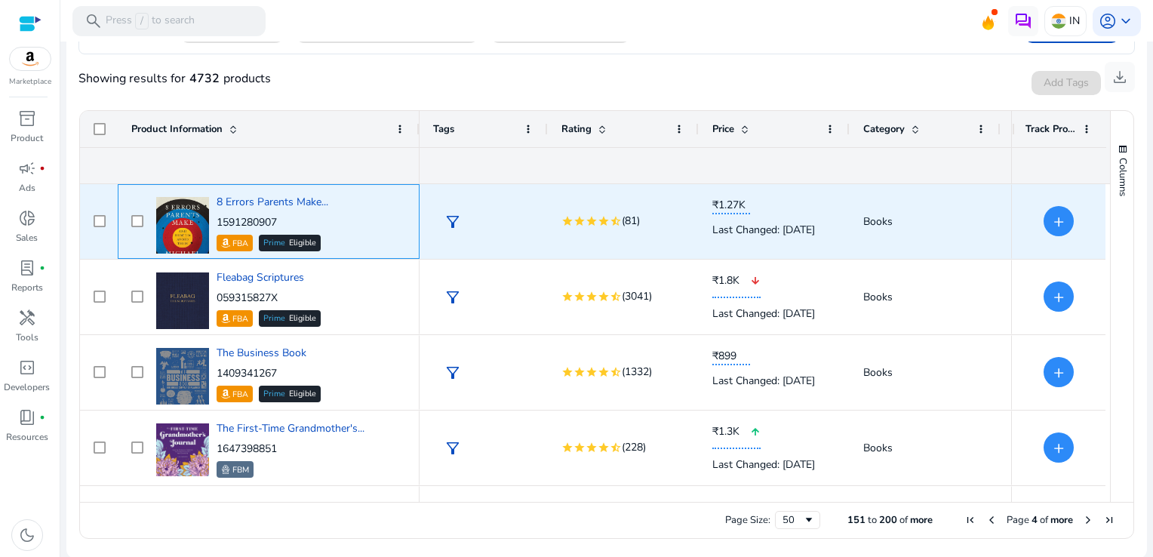
click at [281, 232] on div "1591280907 FBA Prime Eligible" at bounding box center [273, 233] width 112 height 36
drag, startPoint x: 281, startPoint y: 222, endPoint x: 216, endPoint y: 221, distance: 65.6
click at [217, 221] on p "1591280907" at bounding box center [273, 222] width 112 height 15
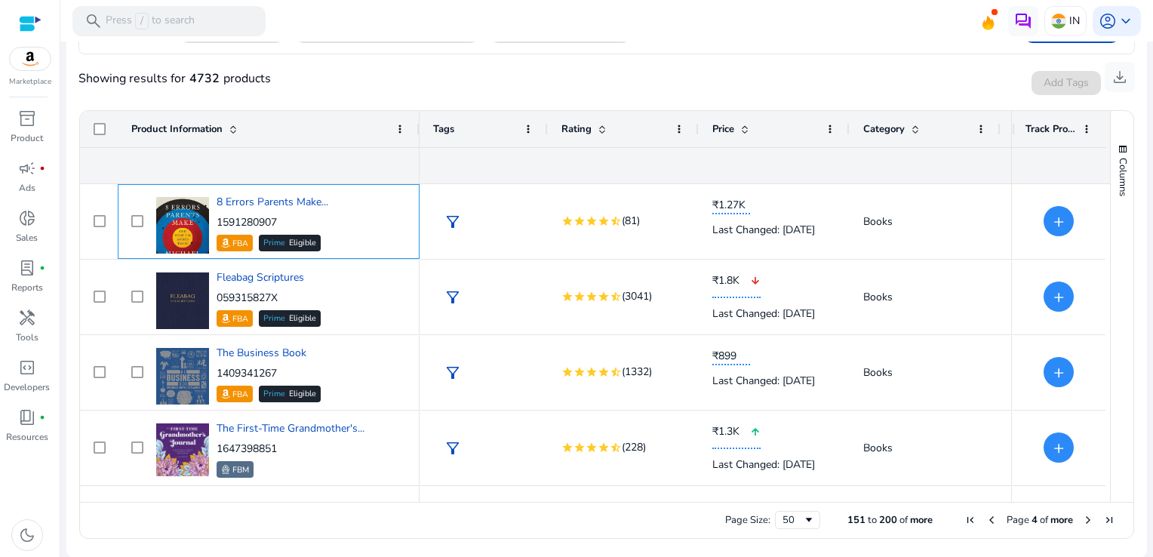
copy p "1591280907"
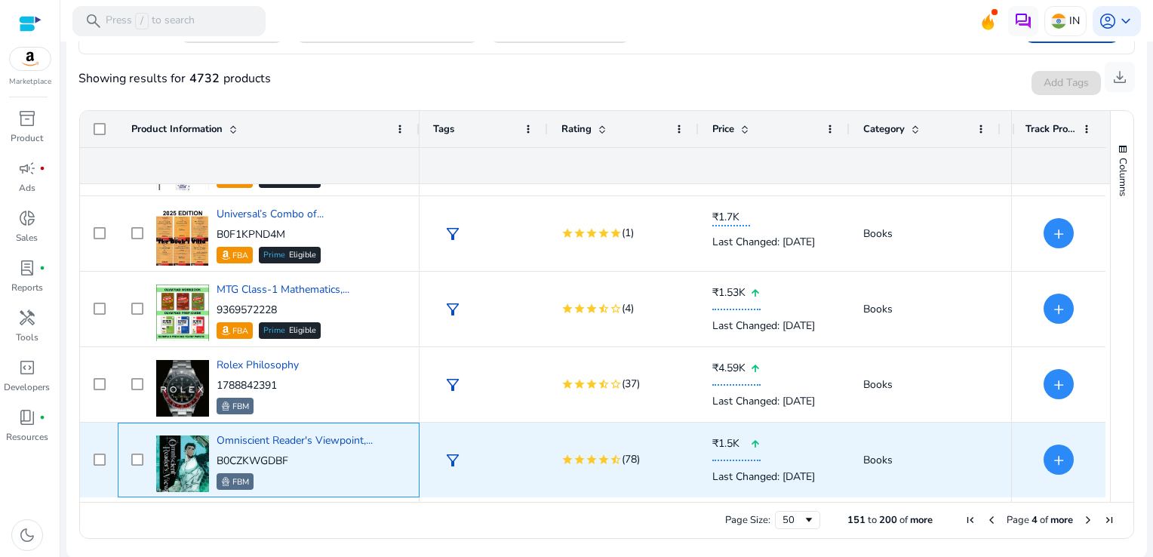
drag, startPoint x: 291, startPoint y: 460, endPoint x: 219, endPoint y: 454, distance: 72.7
click at [219, 454] on p "B0CZKWGDBF" at bounding box center [295, 460] width 156 height 15
copy p "B0CZKWGDBF"
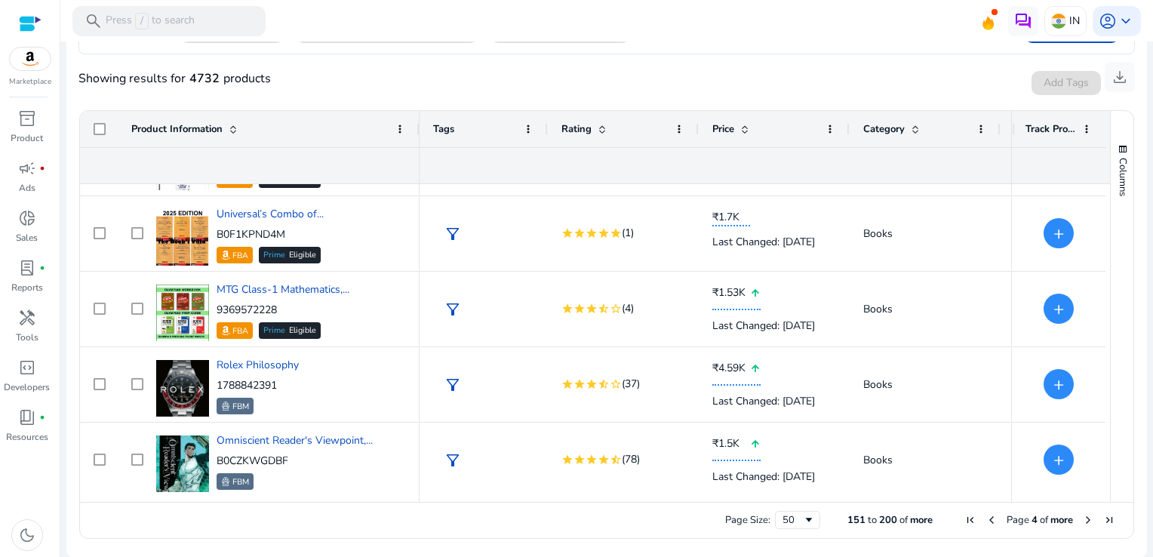
click at [1082, 515] on span "Next Page" at bounding box center [1088, 520] width 12 height 12
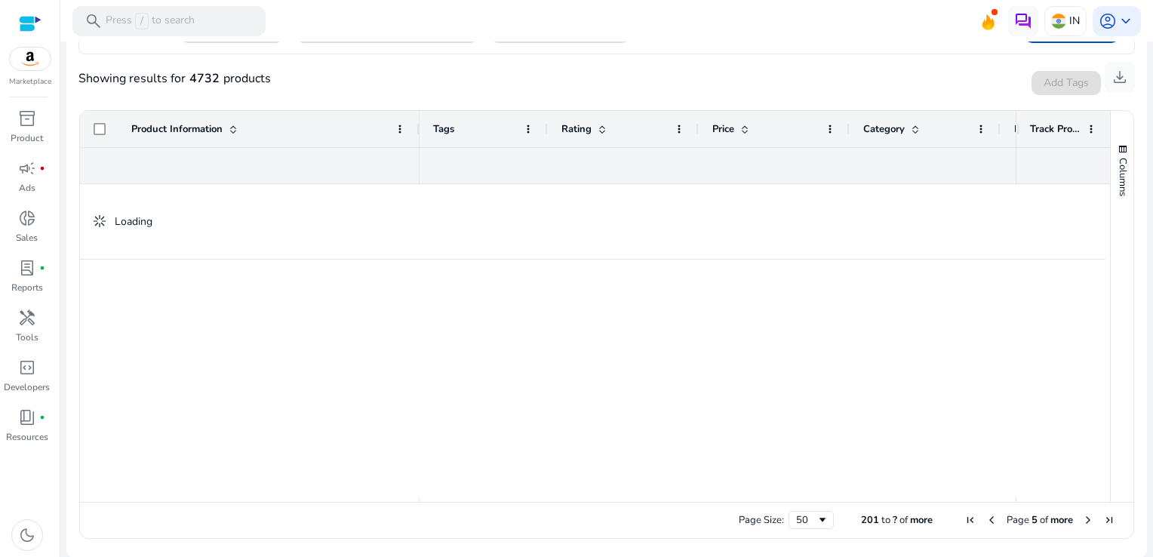
scroll to position [0, 0]
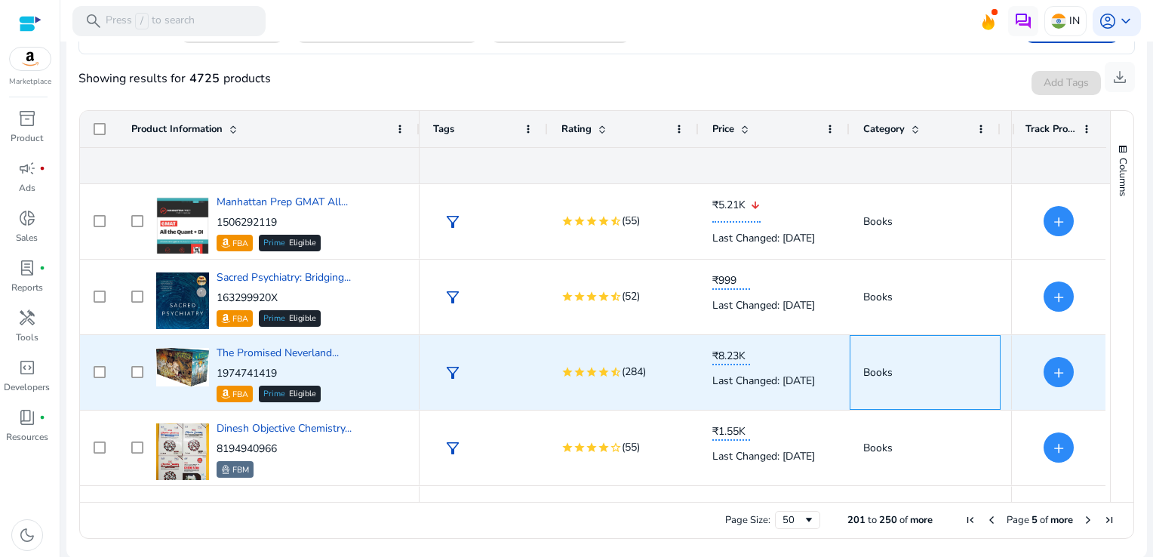
click at [960, 383] on span "Books" at bounding box center [925, 372] width 124 height 31
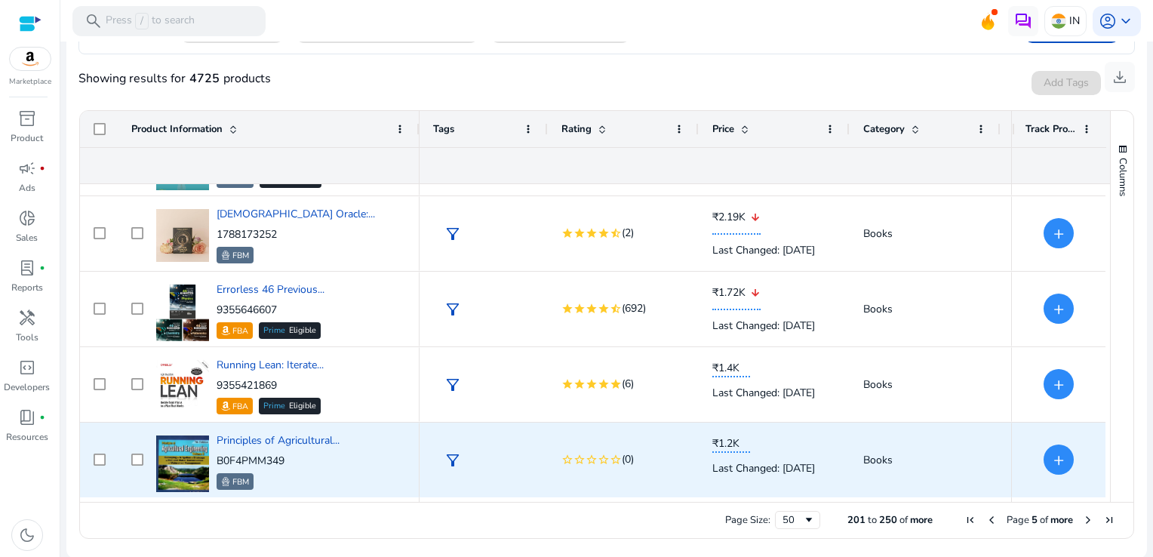
scroll to position [1044, 0]
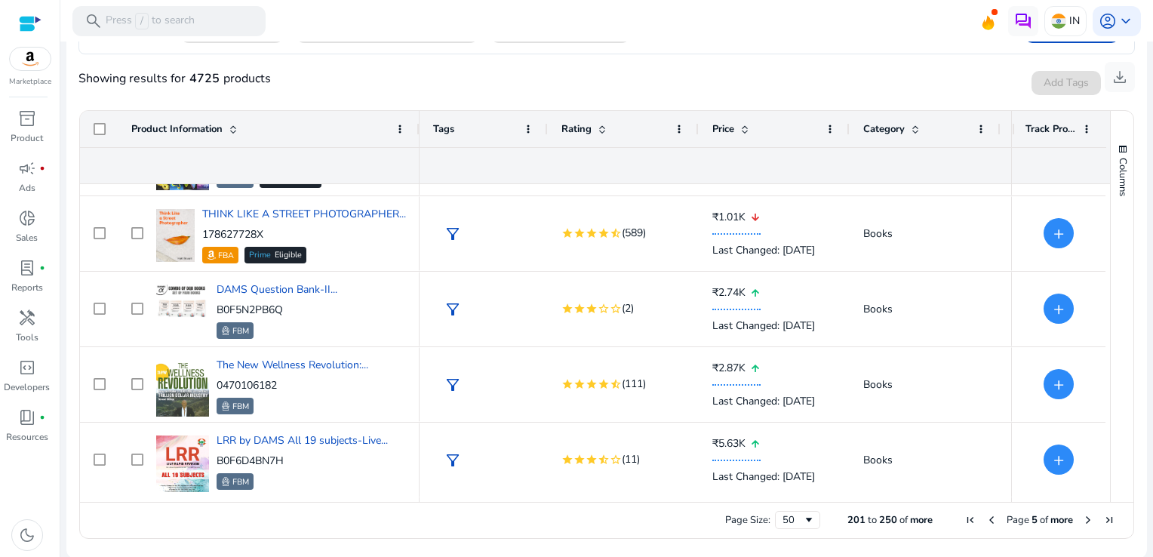
click at [1082, 522] on span "Next Page" at bounding box center [1088, 520] width 12 height 12
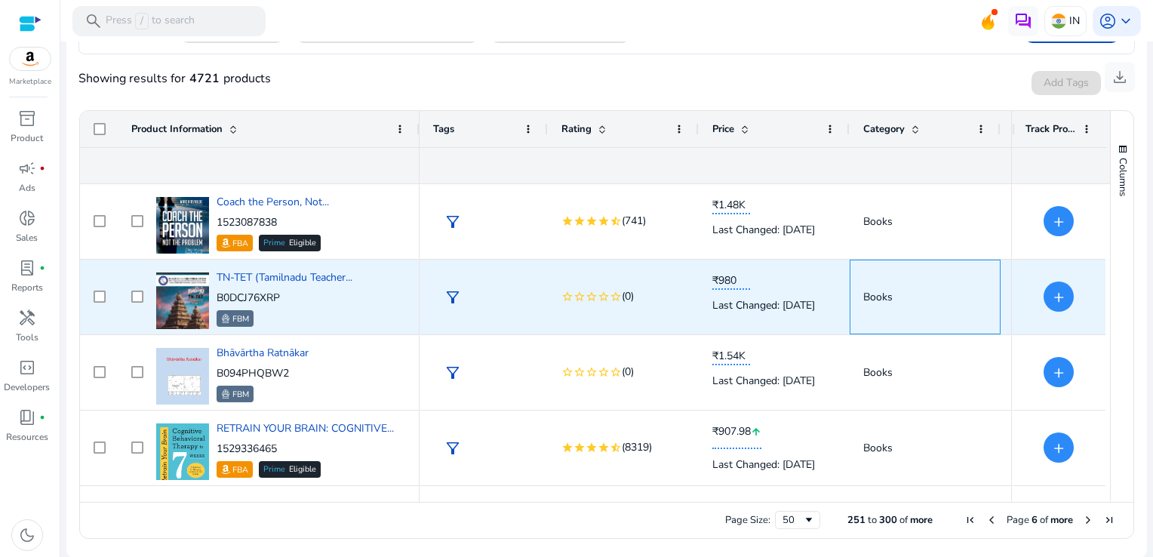
click at [947, 311] on span "Books" at bounding box center [925, 296] width 124 height 31
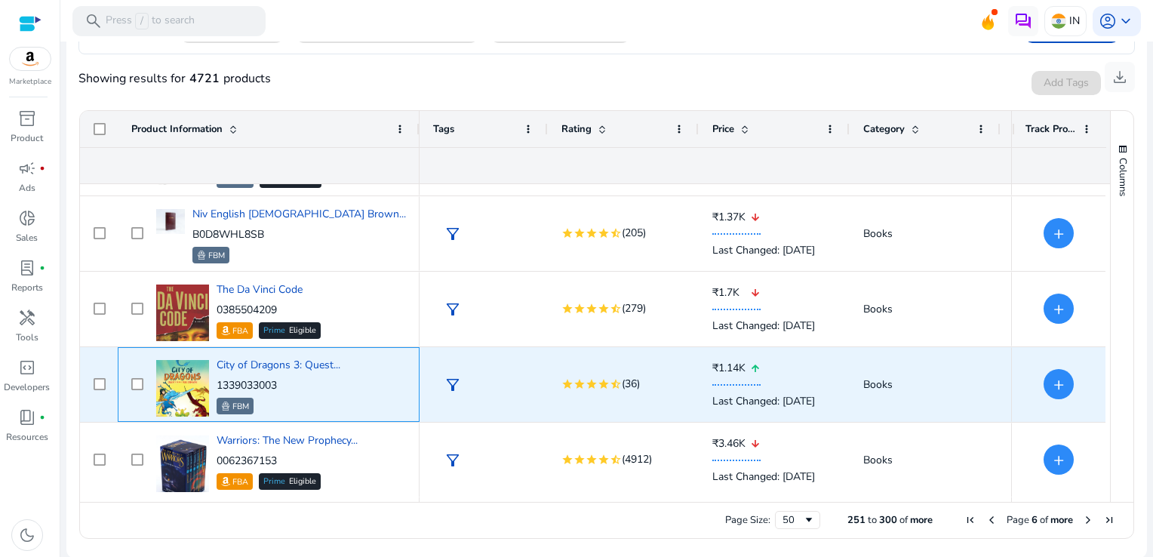
drag, startPoint x: 291, startPoint y: 379, endPoint x: 217, endPoint y: 383, distance: 74.8
click at [217, 383] on p "1339033003" at bounding box center [279, 385] width 124 height 15
copy p "1339033003"
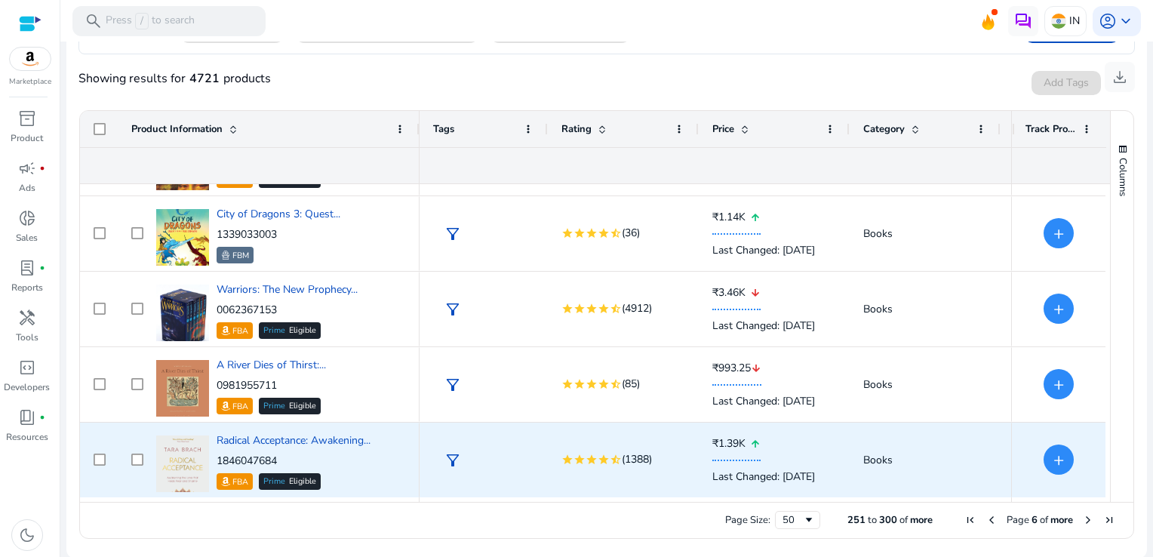
scroll to position [1120, 0]
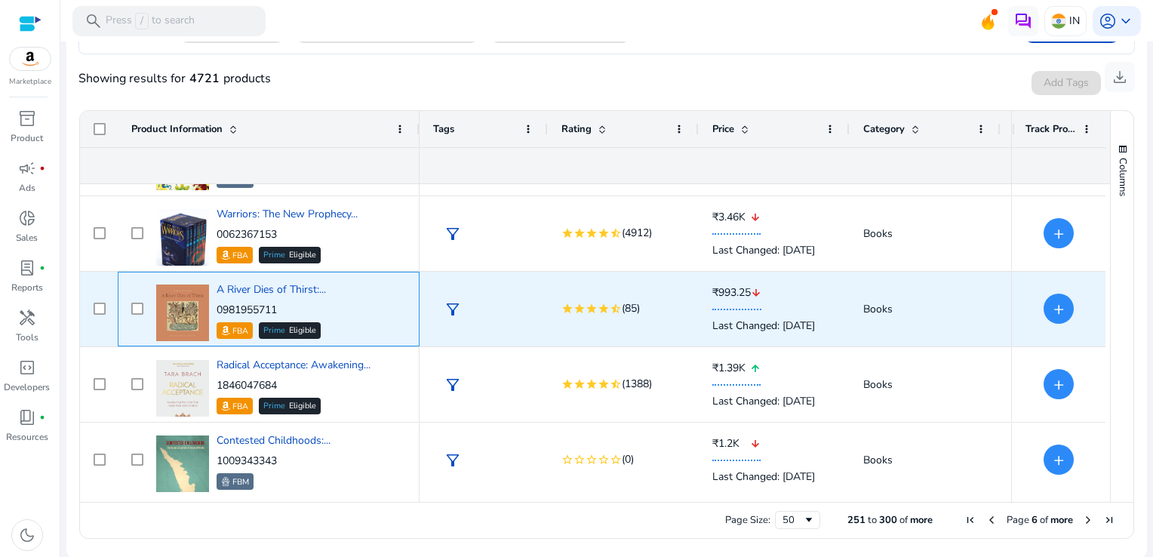
drag, startPoint x: 286, startPoint y: 307, endPoint x: 217, endPoint y: 312, distance: 68.9
click at [217, 312] on p "0981955711" at bounding box center [271, 310] width 109 height 15
copy p "0981955711"
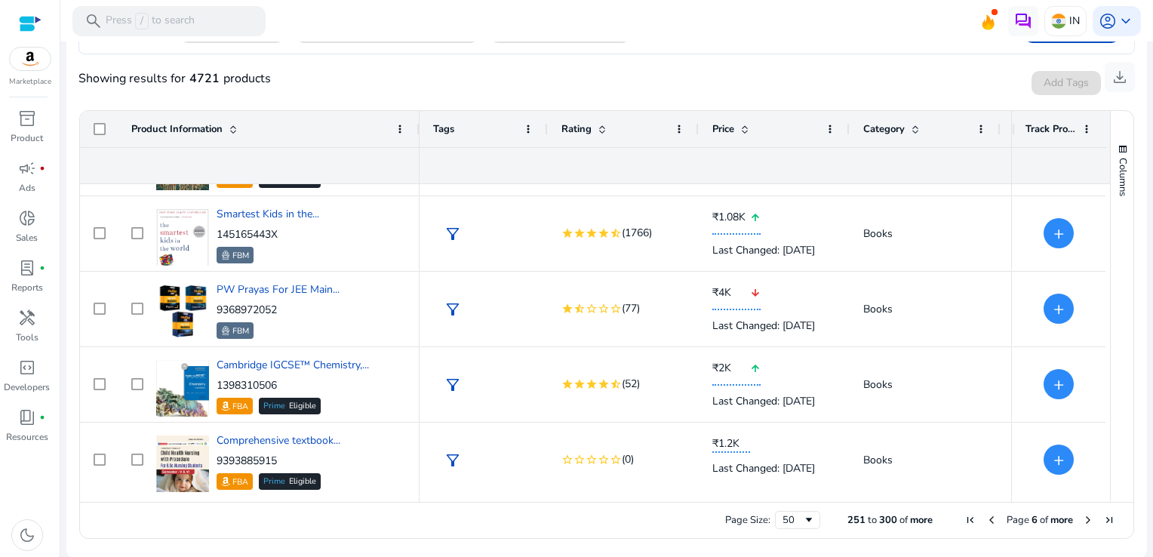
scroll to position [2100, 0]
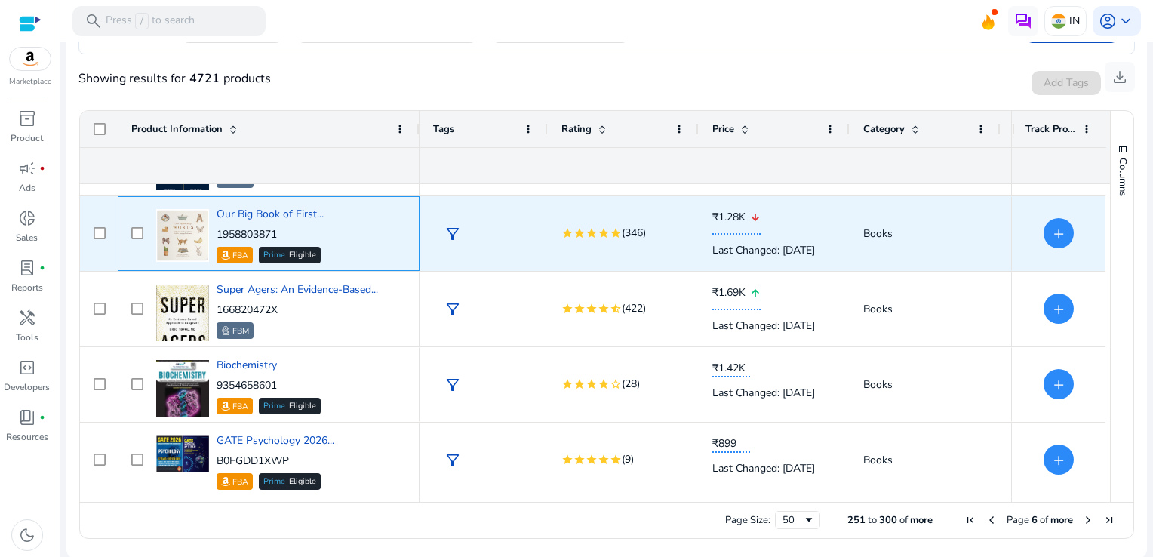
drag, startPoint x: 284, startPoint y: 229, endPoint x: 217, endPoint y: 235, distance: 67.4
click at [217, 235] on p "1958803871" at bounding box center [270, 234] width 107 height 15
copy p "1958803871"
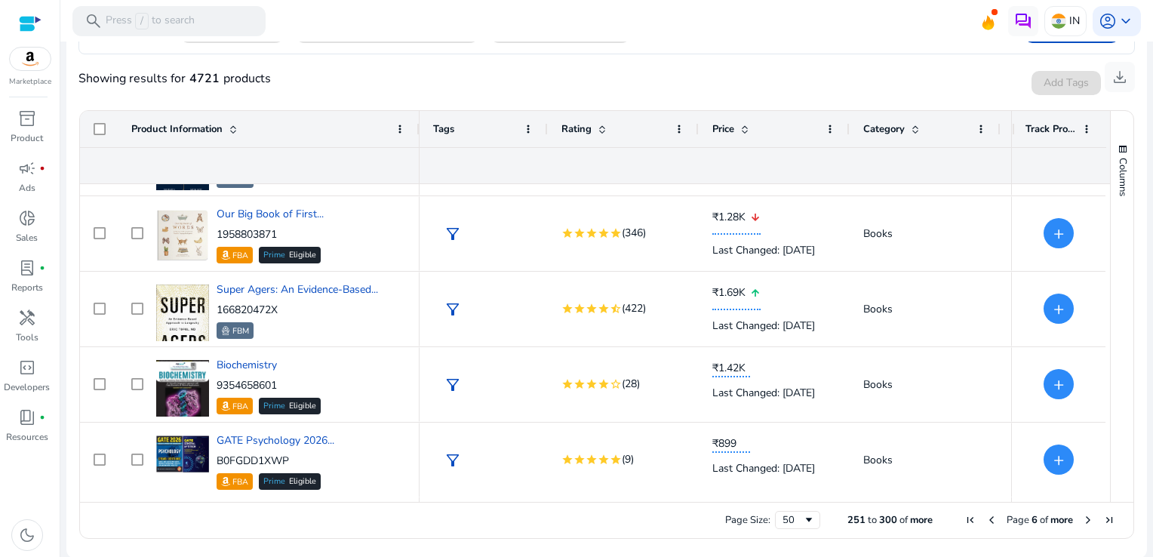
click at [1085, 518] on span "Next Page" at bounding box center [1088, 520] width 12 height 12
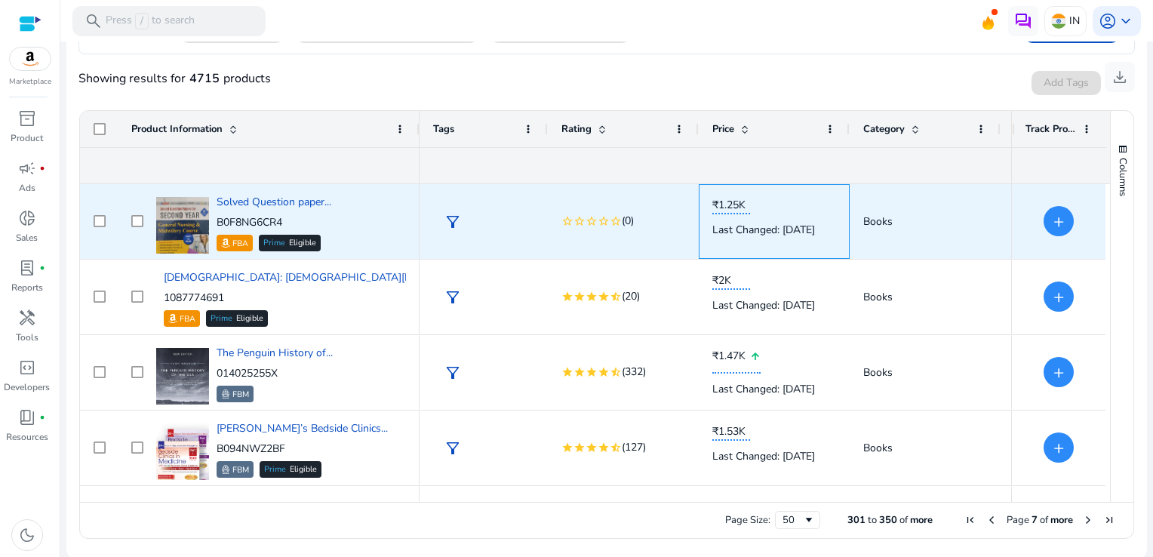
click at [812, 214] on div "Last Changed: [DATE]" at bounding box center [774, 229] width 124 height 31
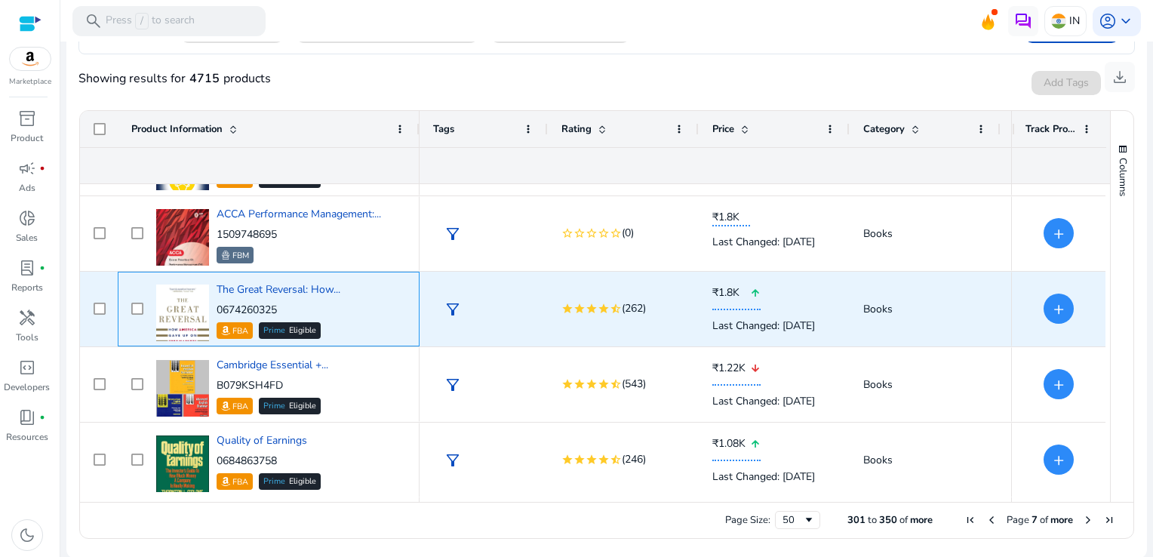
drag, startPoint x: 292, startPoint y: 300, endPoint x: 216, endPoint y: 305, distance: 76.3
click at [217, 305] on p "0674260325" at bounding box center [279, 310] width 124 height 15
copy p "0674260325"
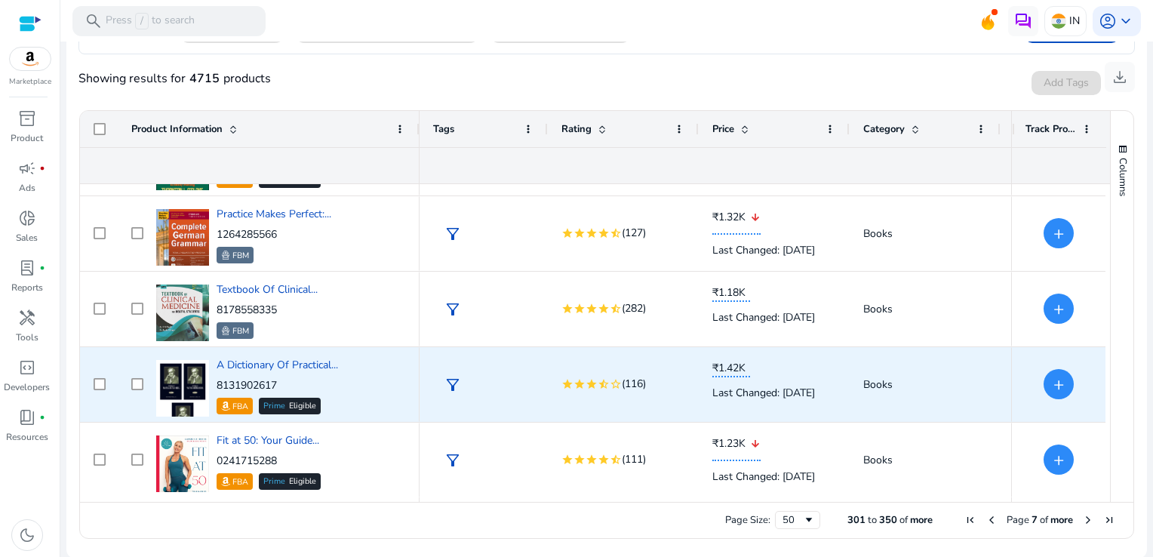
scroll to position [1044, 0]
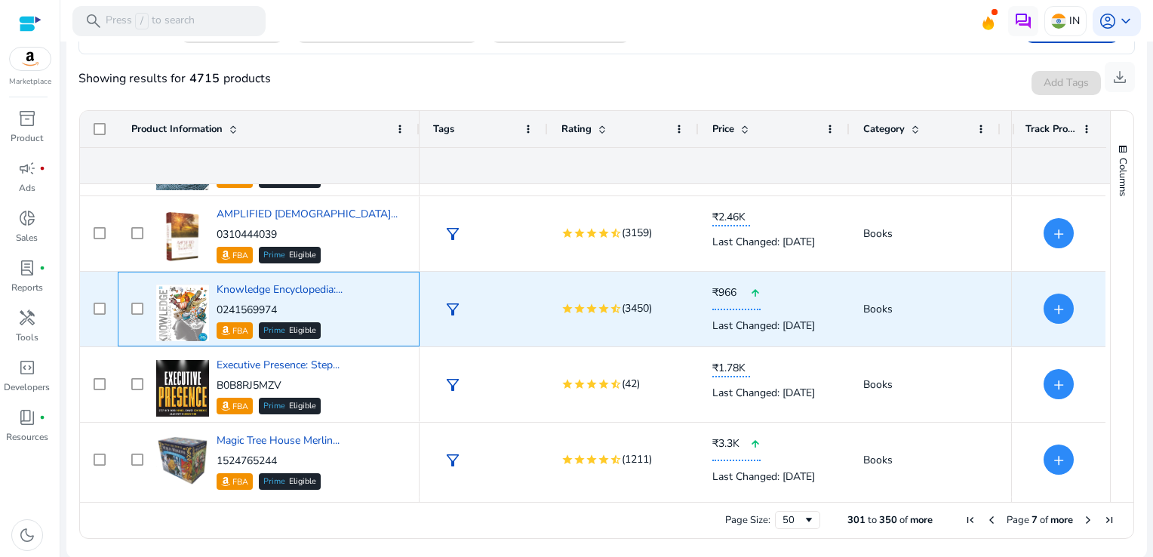
drag, startPoint x: 287, startPoint y: 303, endPoint x: 213, endPoint y: 306, distance: 74.8
click at [213, 306] on div "Knowledge Encyclopedia:... 0241569974 FBA Prime Eligible" at bounding box center [279, 309] width 254 height 64
drag, startPoint x: 213, startPoint y: 306, endPoint x: 310, endPoint y: 309, distance: 97.4
click at [310, 309] on p "0241569974" at bounding box center [280, 310] width 126 height 15
click at [284, 309] on p "0241569974" at bounding box center [280, 310] width 126 height 15
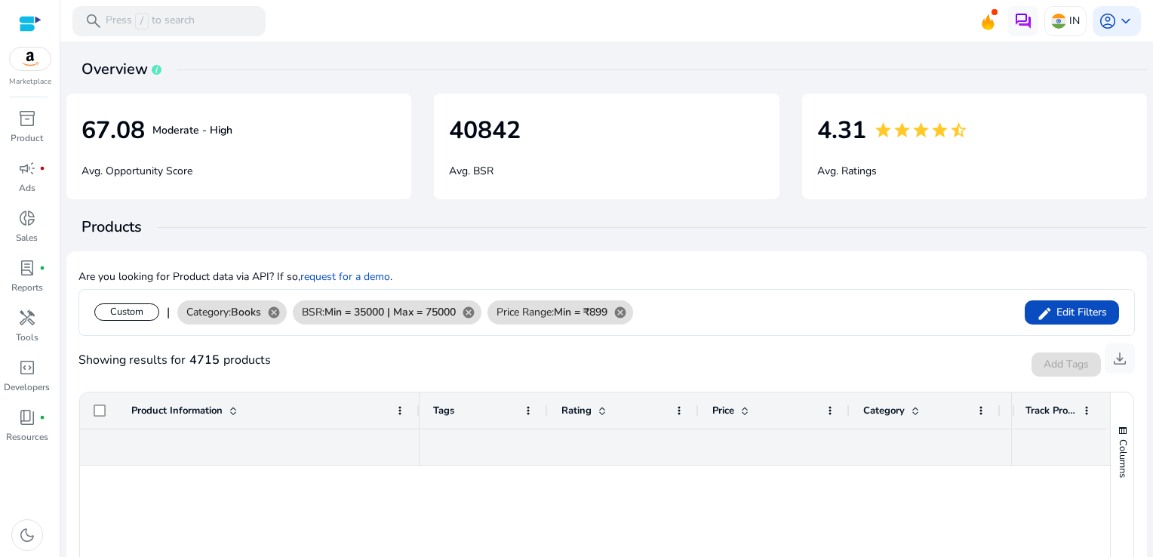
scroll to position [1950, 0]
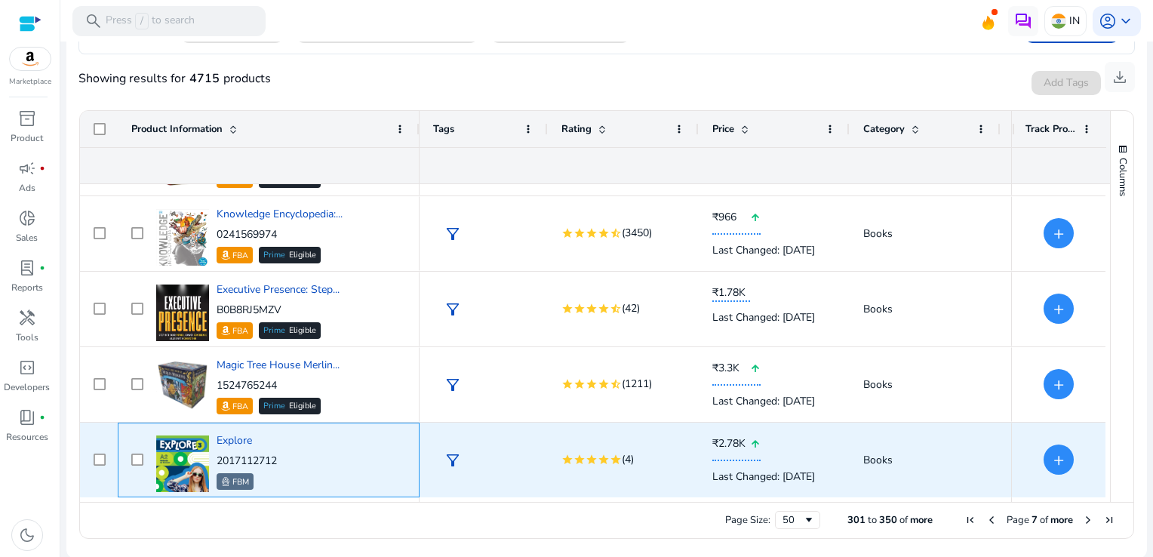
click at [404, 463] on div "Explore 2017112712 FBM" at bounding box center [279, 460] width 254 height 64
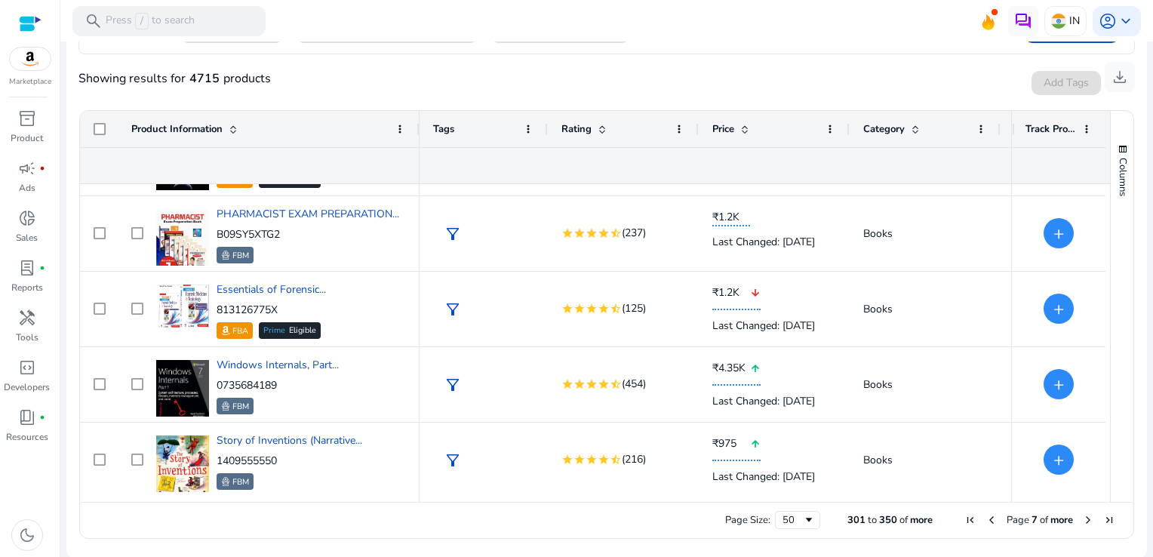
scroll to position [0, 0]
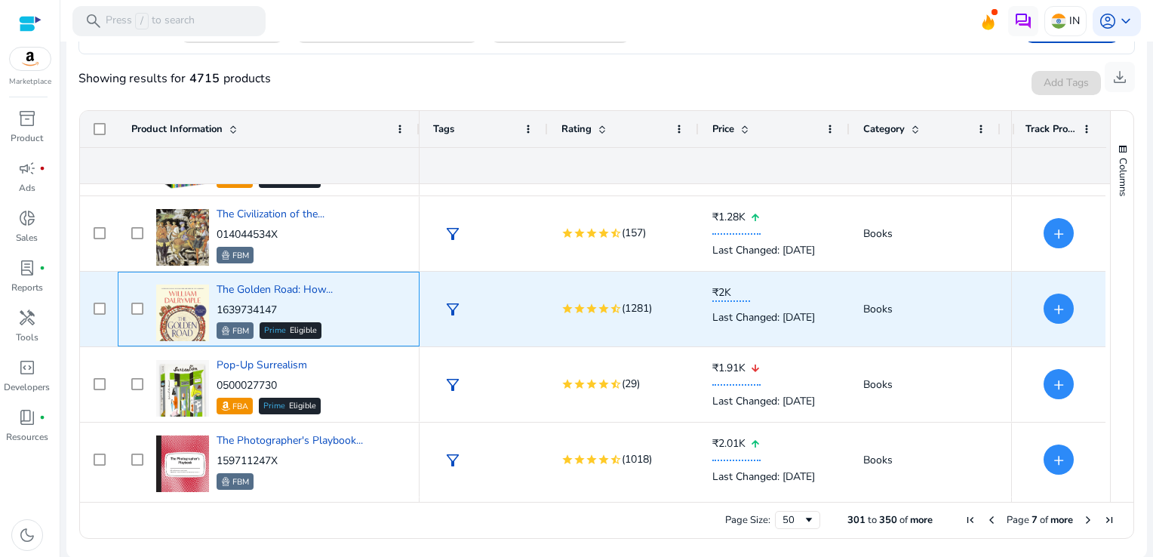
drag, startPoint x: 297, startPoint y: 306, endPoint x: 250, endPoint y: 280, distance: 53.3
click at [250, 280] on div "The Golden Road: How... 1639734147 FBM Prime Eligible" at bounding box center [279, 309] width 254 height 64
drag, startPoint x: 250, startPoint y: 280, endPoint x: 303, endPoint y: 310, distance: 60.2
click at [303, 310] on p "1639734147" at bounding box center [275, 310] width 116 height 15
click at [296, 309] on p "1639734147" at bounding box center [275, 310] width 116 height 15
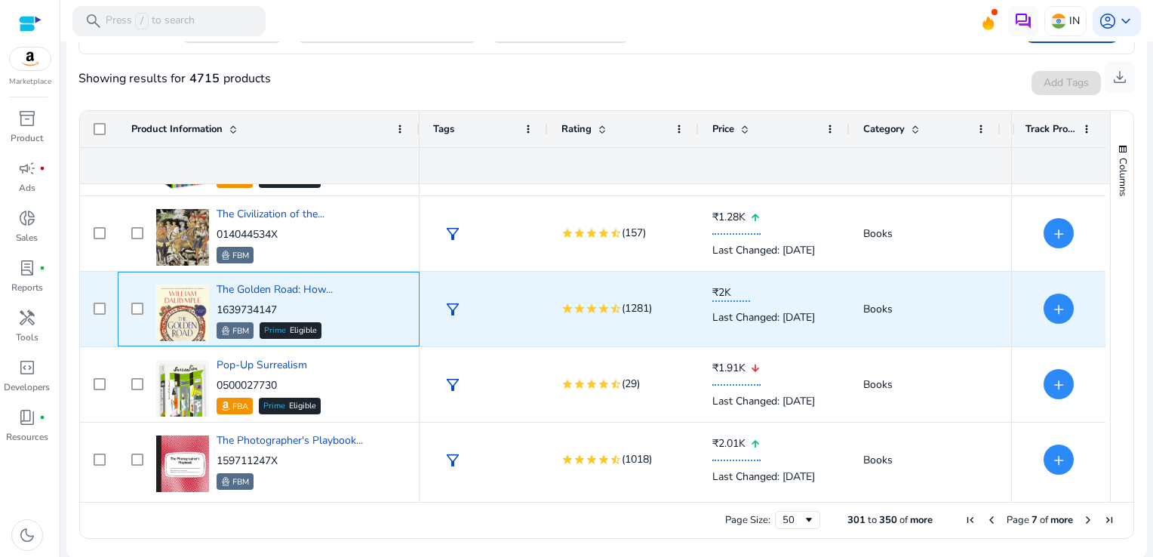
drag, startPoint x: 293, startPoint y: 309, endPoint x: 214, endPoint y: 305, distance: 79.3
click at [214, 305] on div "The Golden Road: How... 1639734147 FBM Prime Eligible" at bounding box center [279, 309] width 254 height 64
copy p "1639734147"
